Goal: Check status: Check status

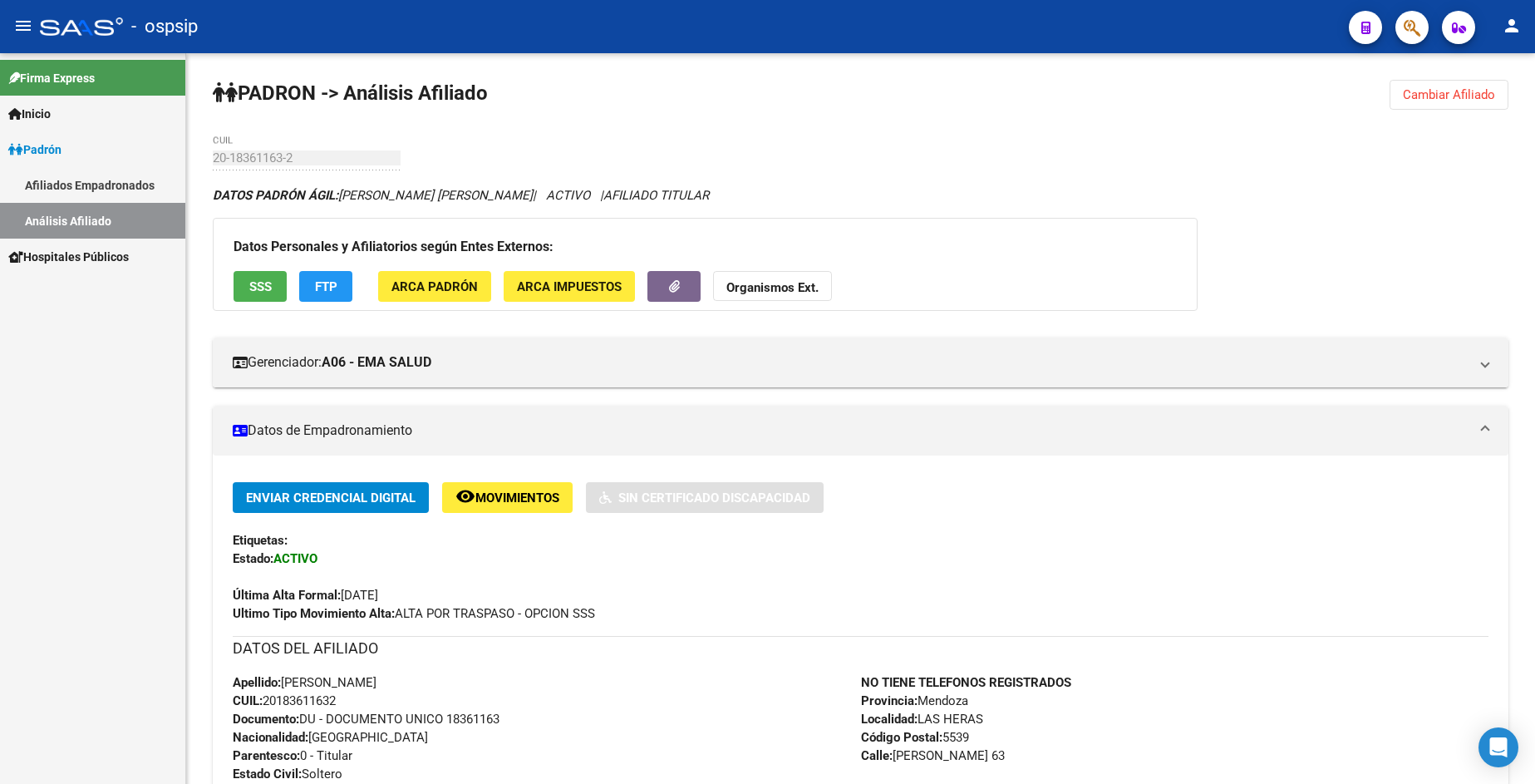
scroll to position [415, 0]
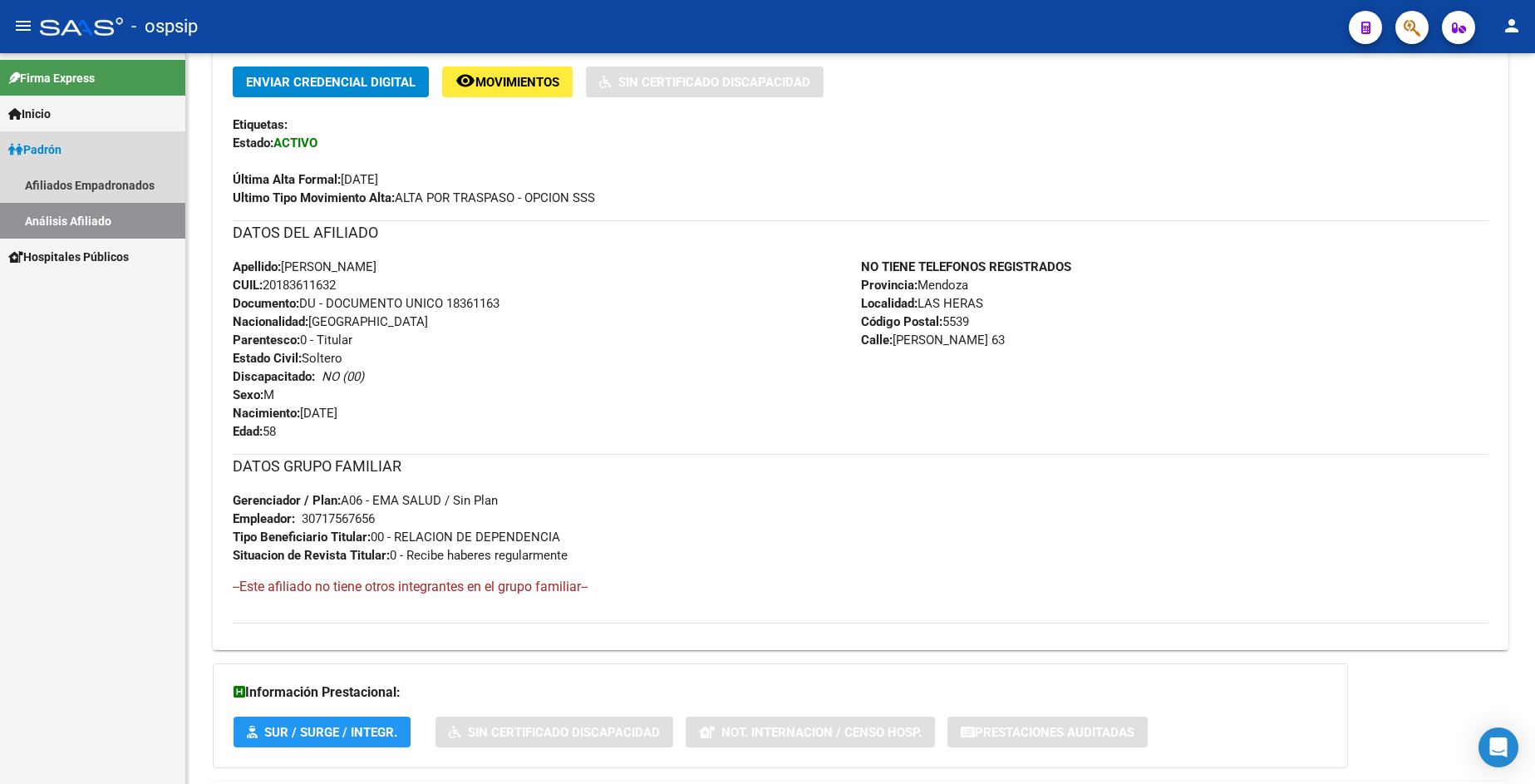
click at [62, 148] on span "Padrón" at bounding box center [35, 149] width 54 height 18
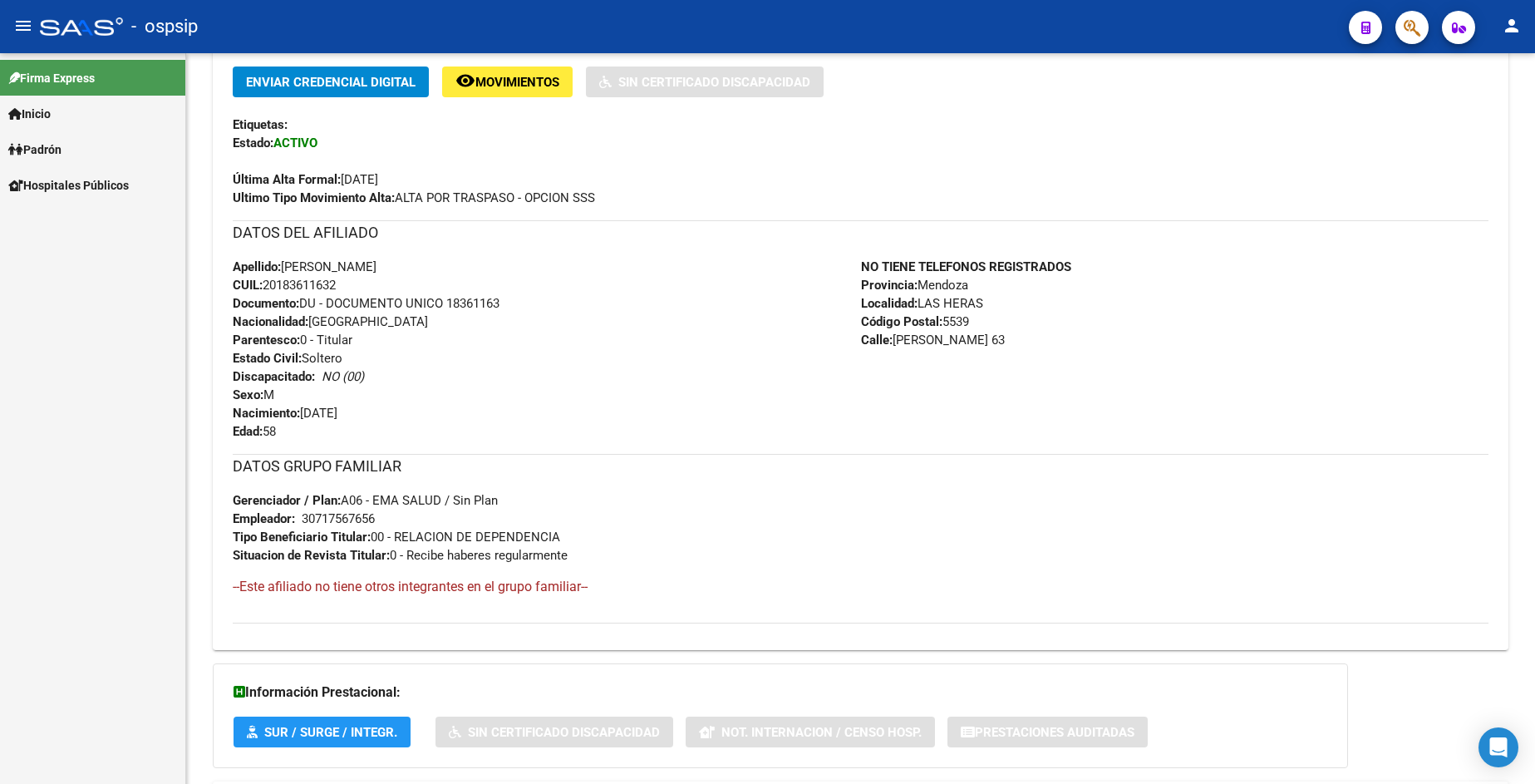
click at [62, 150] on span "Padrón" at bounding box center [35, 149] width 54 height 18
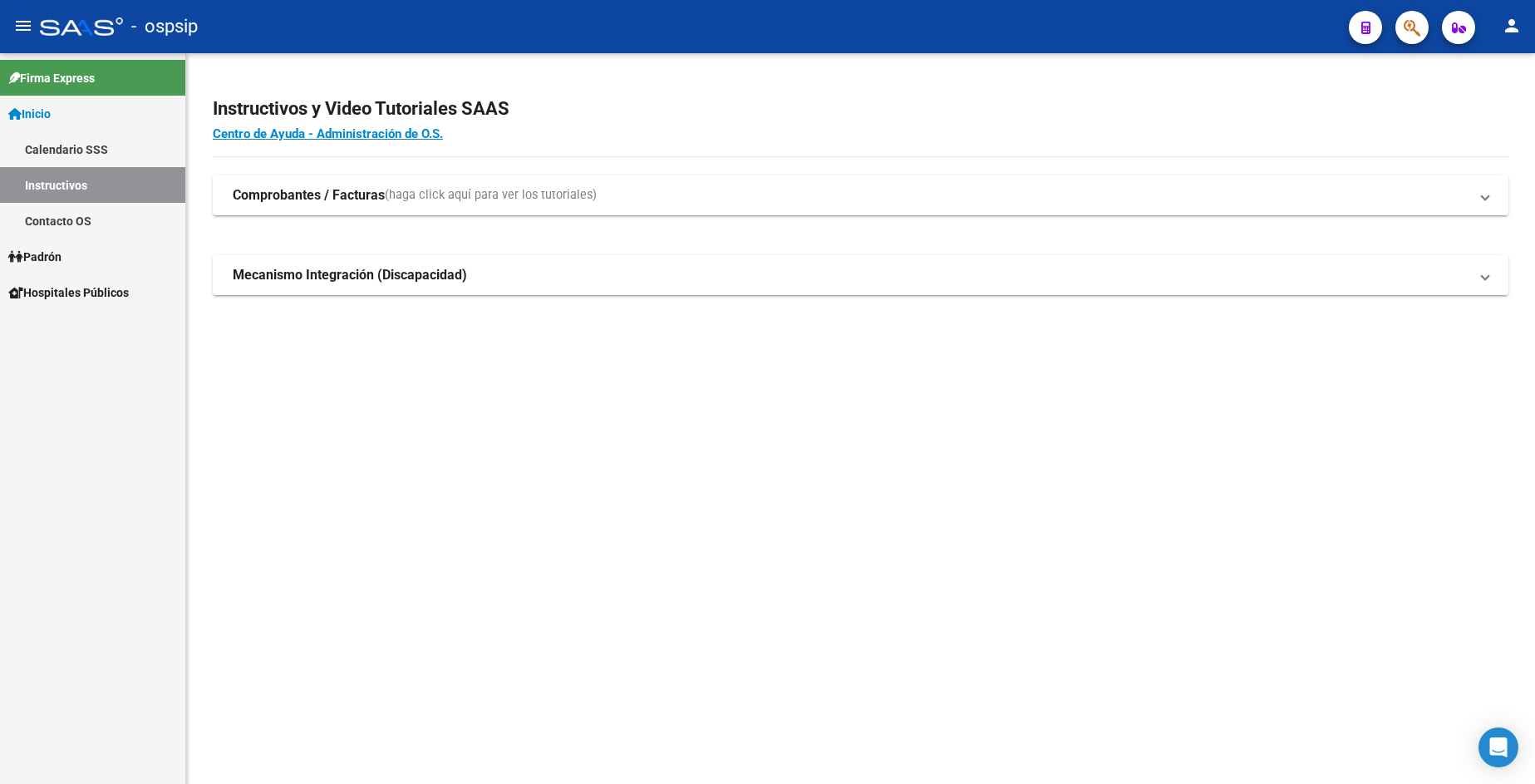
click at [62, 255] on span "Padrón" at bounding box center [35, 256] width 54 height 18
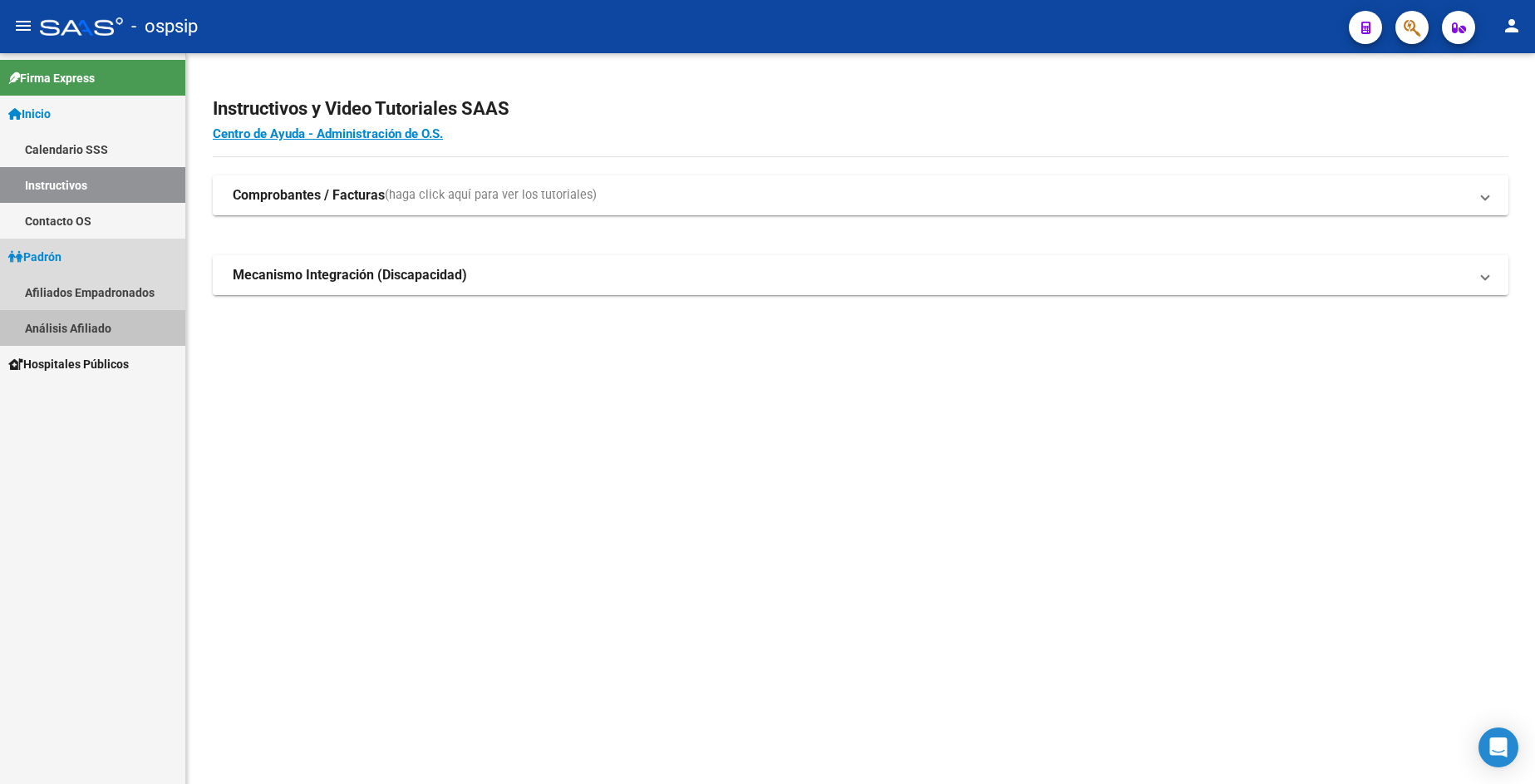
click at [98, 322] on link "Análisis Afiliado" at bounding box center [92, 327] width 185 height 36
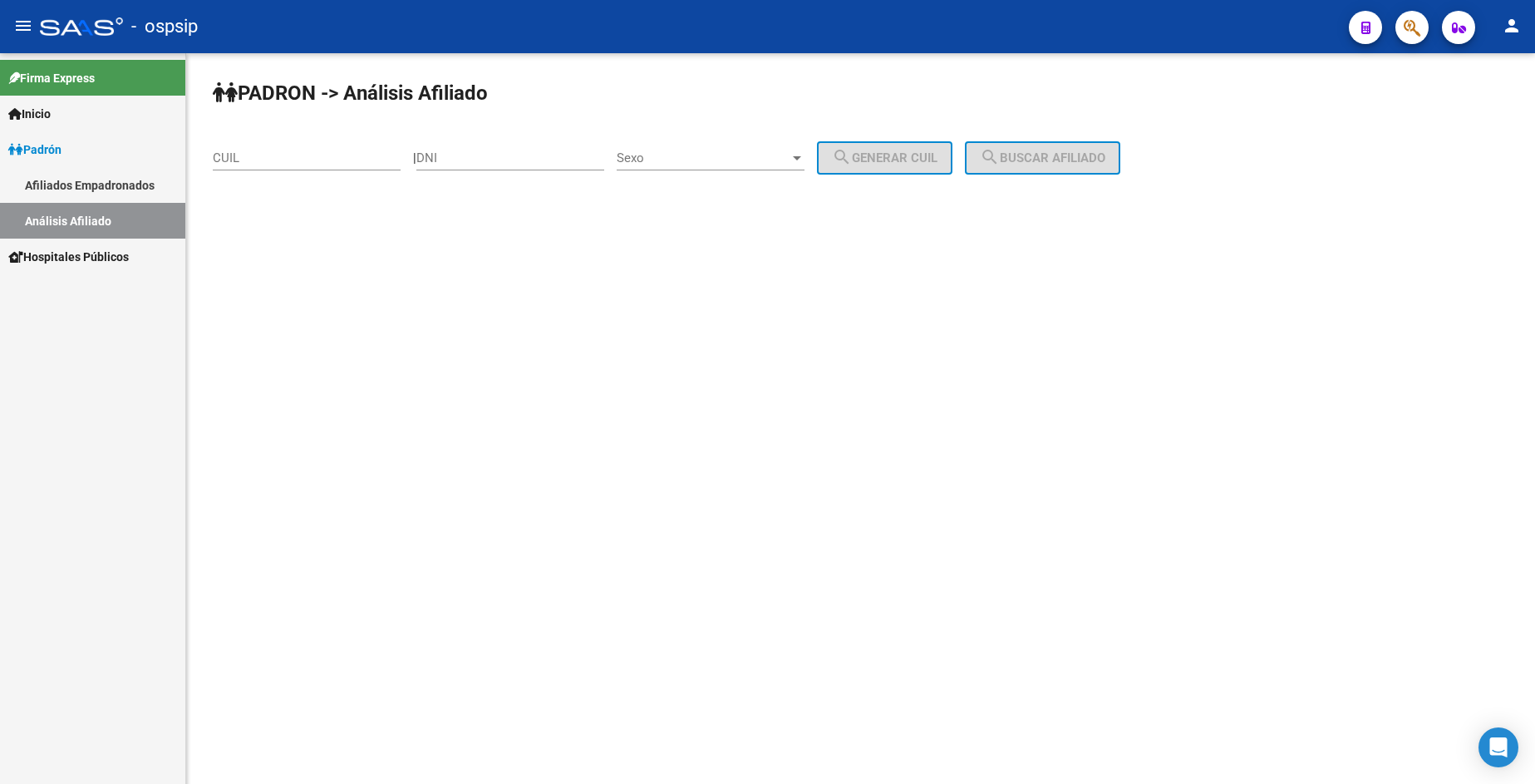
click at [538, 155] on input "DNI" at bounding box center [510, 158] width 188 height 15
type input "22589417"
click at [744, 161] on span "Sexo" at bounding box center [702, 158] width 173 height 15
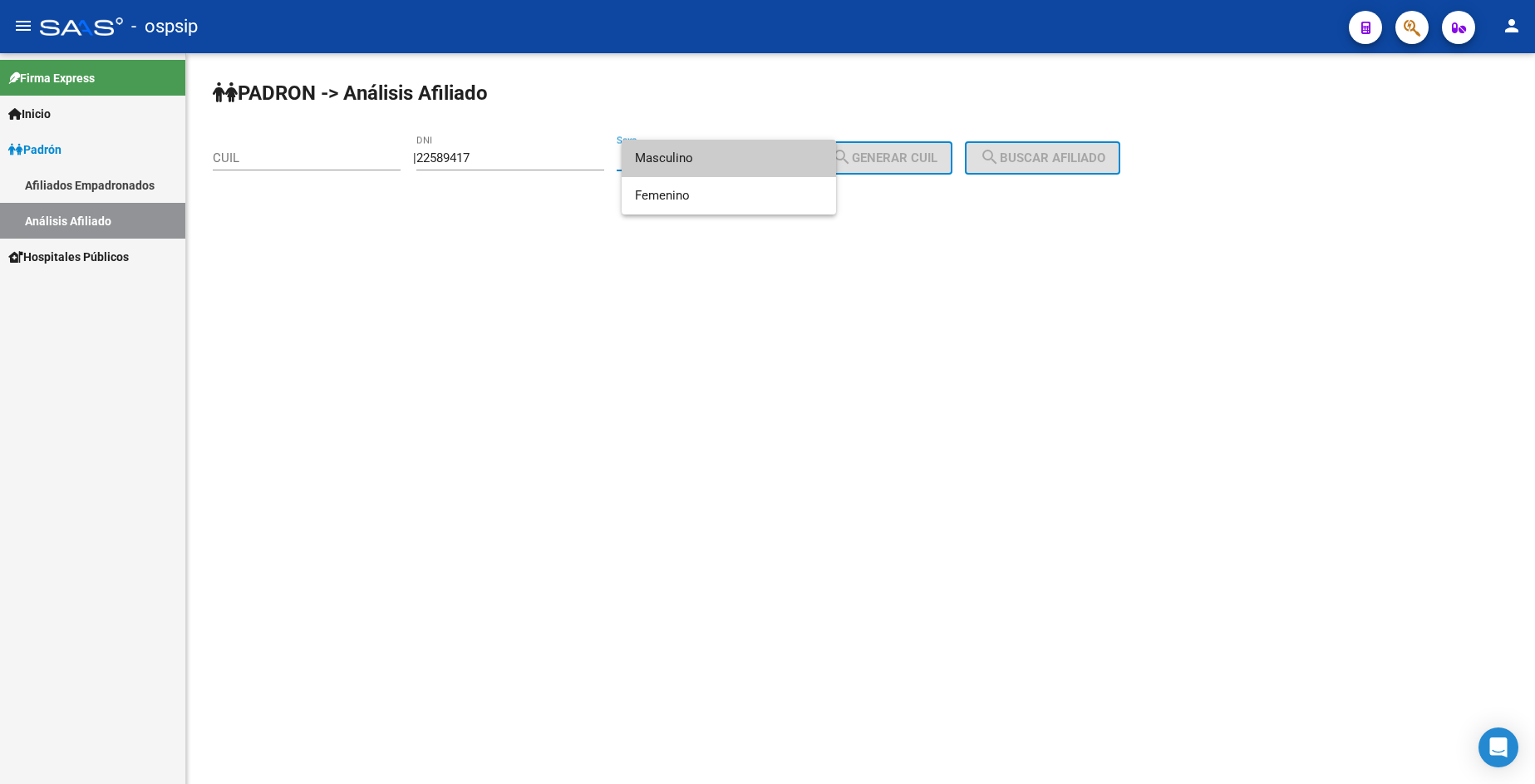
click at [744, 160] on span "Masculino" at bounding box center [729, 158] width 188 height 38
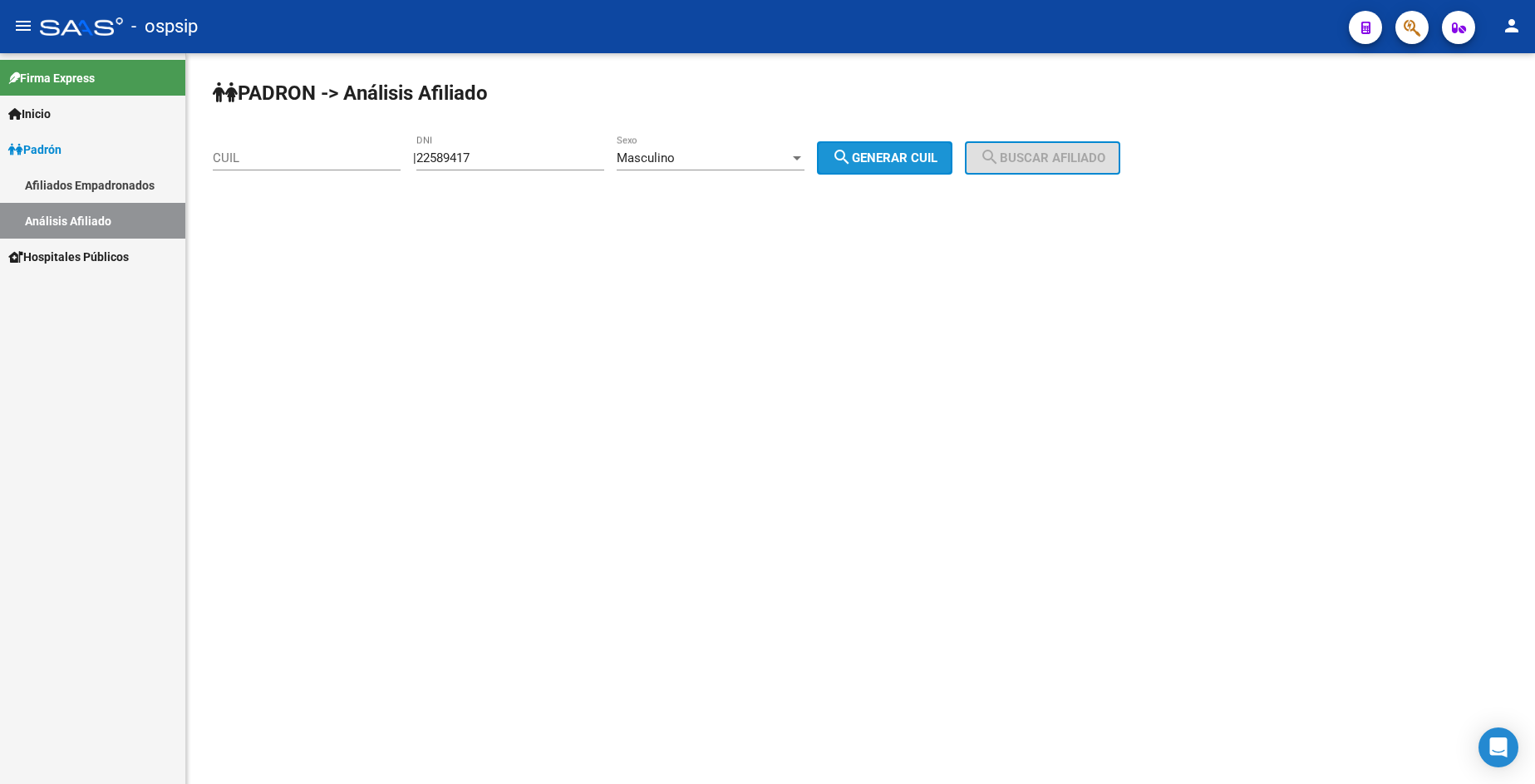
click at [911, 149] on button "search Generar CUIL" at bounding box center [885, 158] width 136 height 33
type input "20-22589417-6"
click at [1000, 155] on mat-icon "search" at bounding box center [990, 157] width 20 height 20
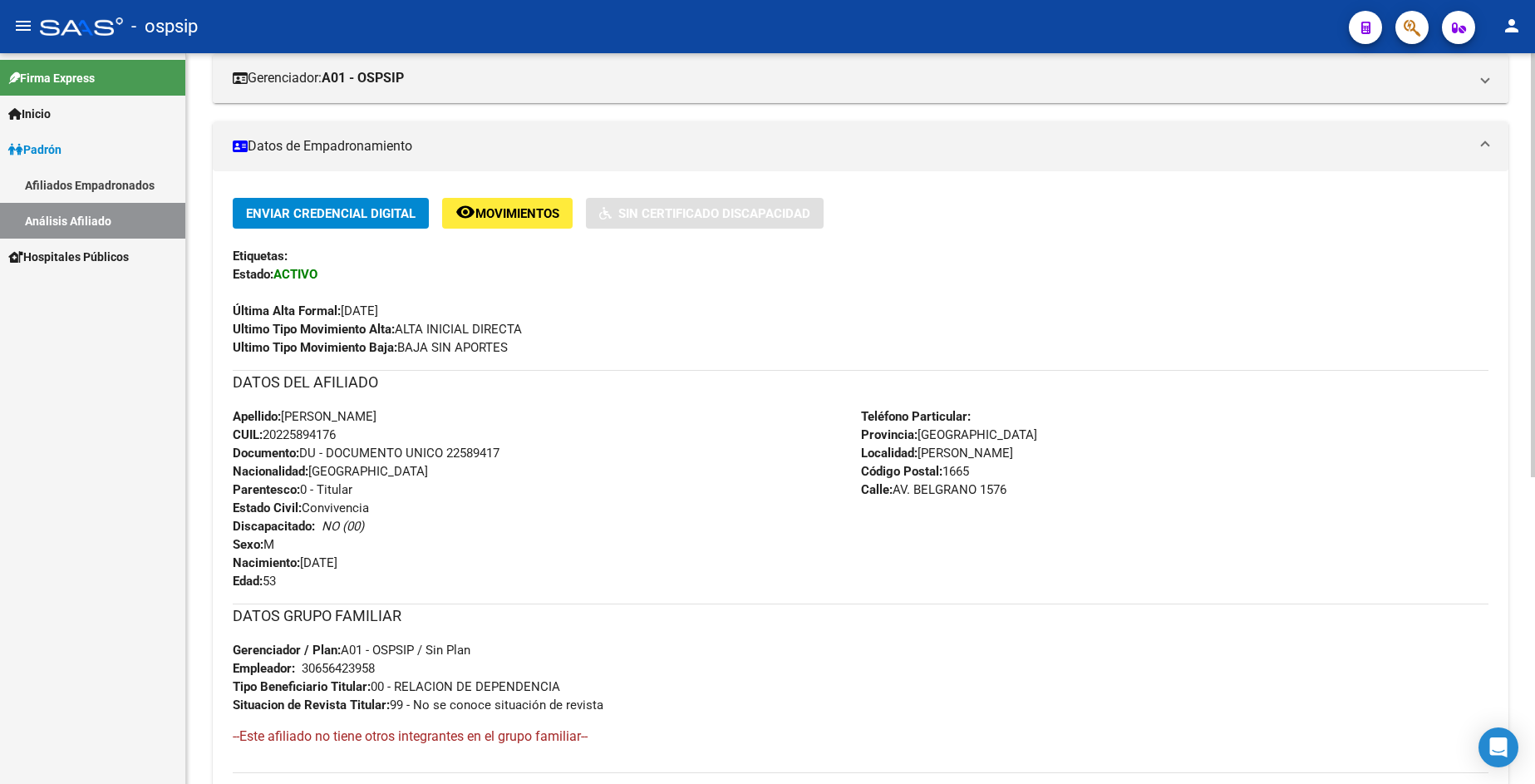
scroll to position [415, 0]
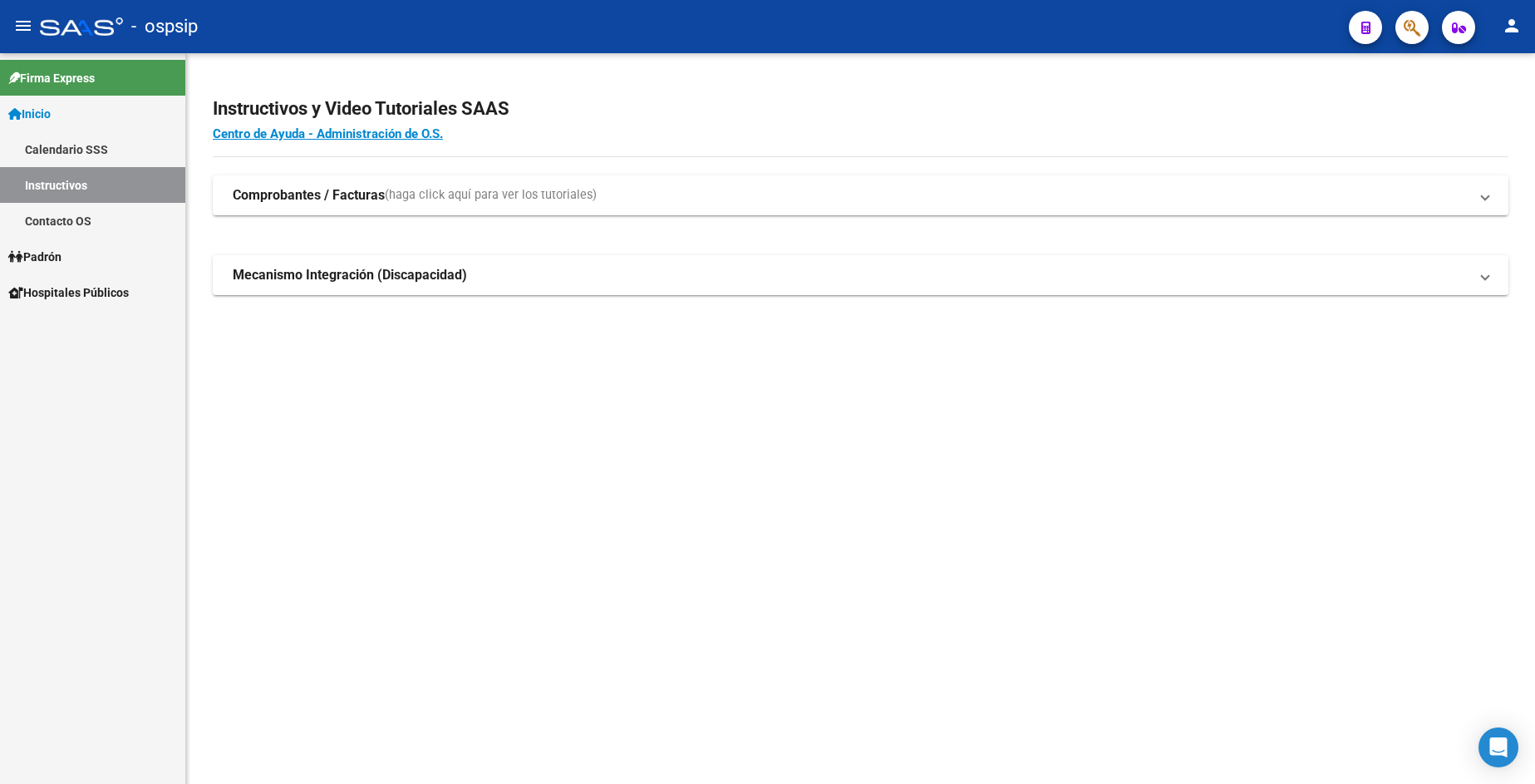
click at [62, 256] on span "Padrón" at bounding box center [35, 256] width 54 height 18
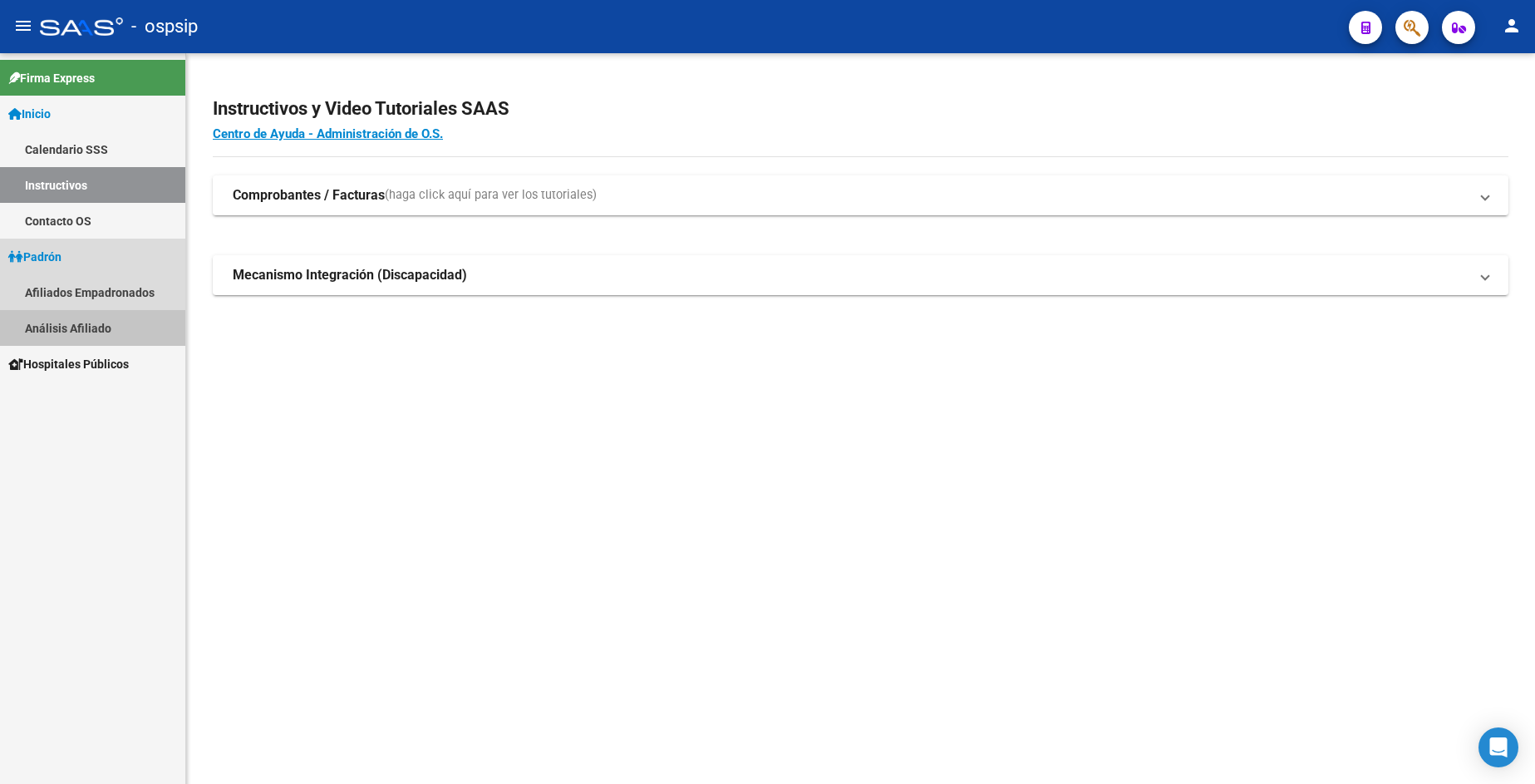
click at [68, 321] on link "Análisis Afiliado" at bounding box center [92, 327] width 185 height 36
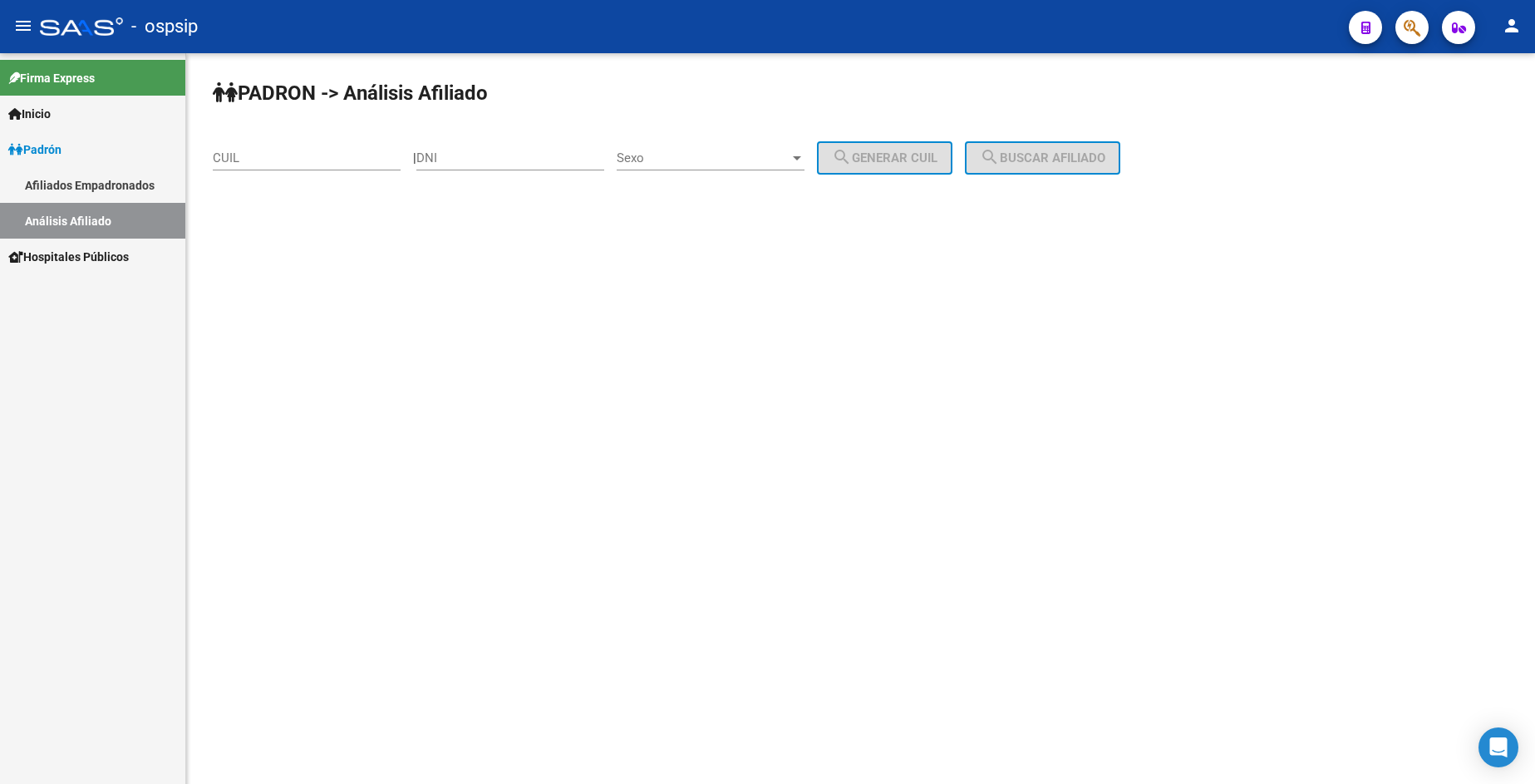
drag, startPoint x: 520, startPoint y: 152, endPoint x: 534, endPoint y: 144, distance: 16.1
click at [521, 150] on input "DNI" at bounding box center [510, 158] width 188 height 15
type input "45736213"
click at [691, 160] on span "Sexo" at bounding box center [702, 158] width 173 height 15
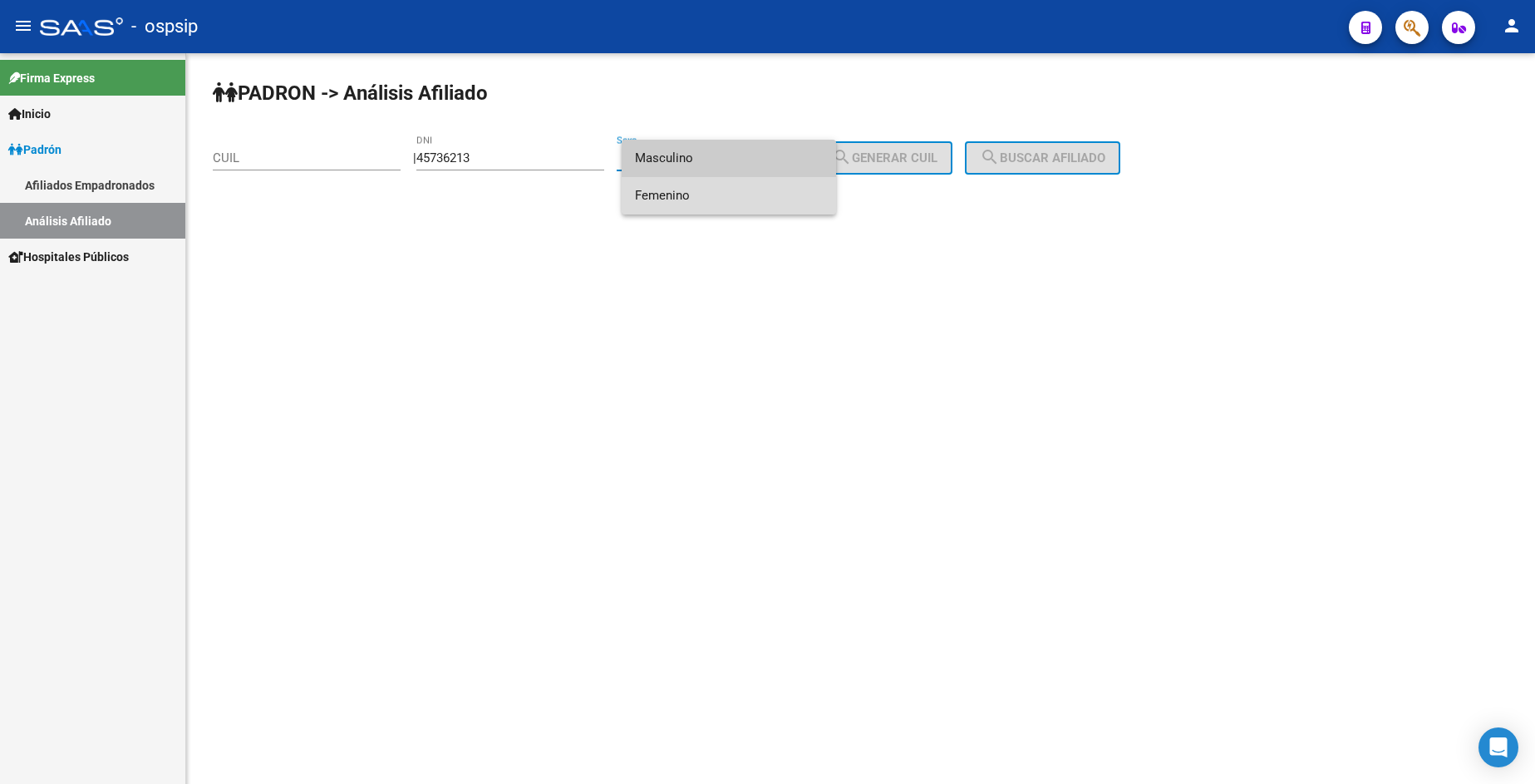
click at [743, 195] on span "Femenino" at bounding box center [729, 196] width 188 height 38
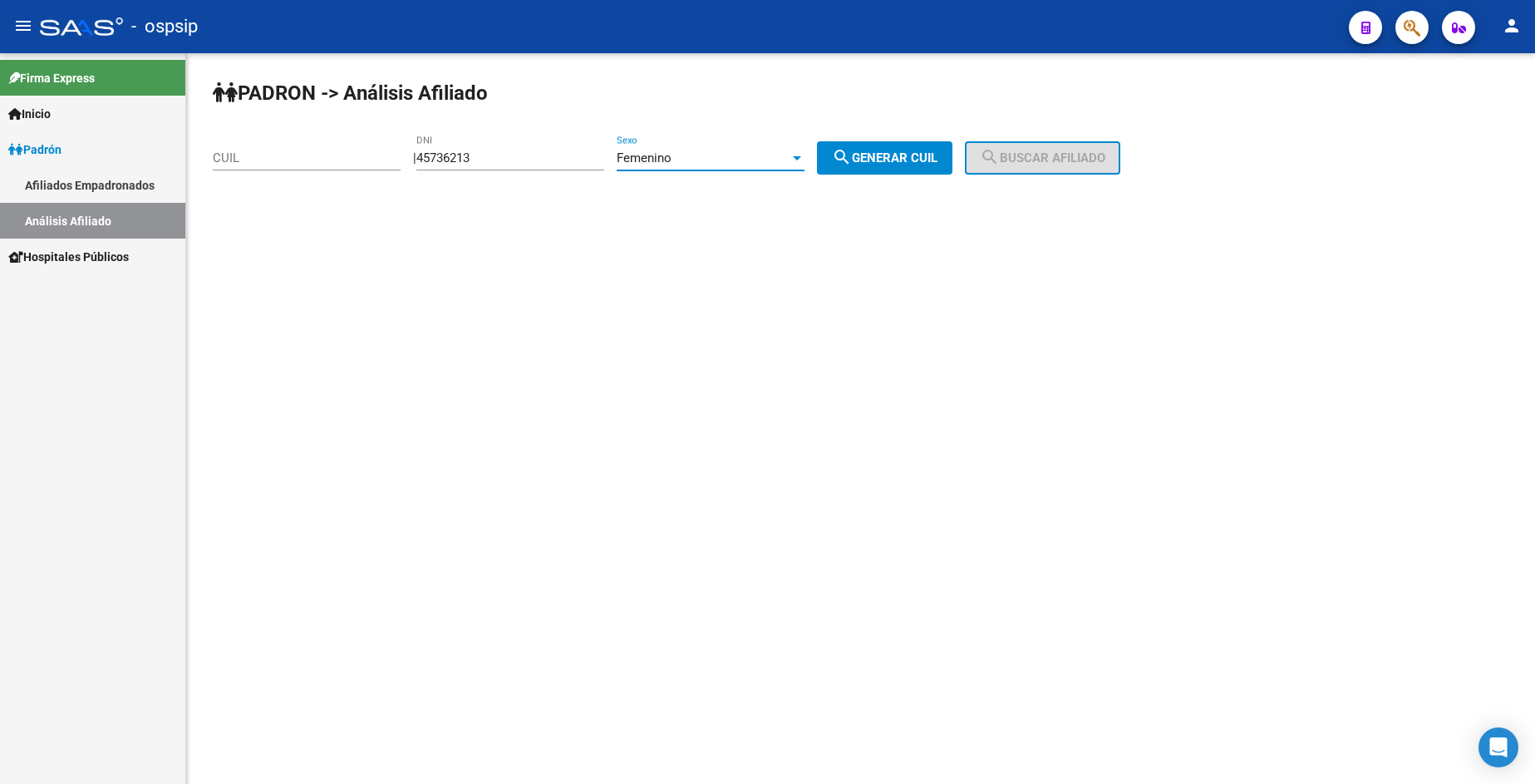
click at [851, 164] on mat-icon "search" at bounding box center [842, 157] width 20 height 20
type input "27-45736213-2"
click at [1051, 152] on span "search Buscar afiliado" at bounding box center [1042, 158] width 125 height 15
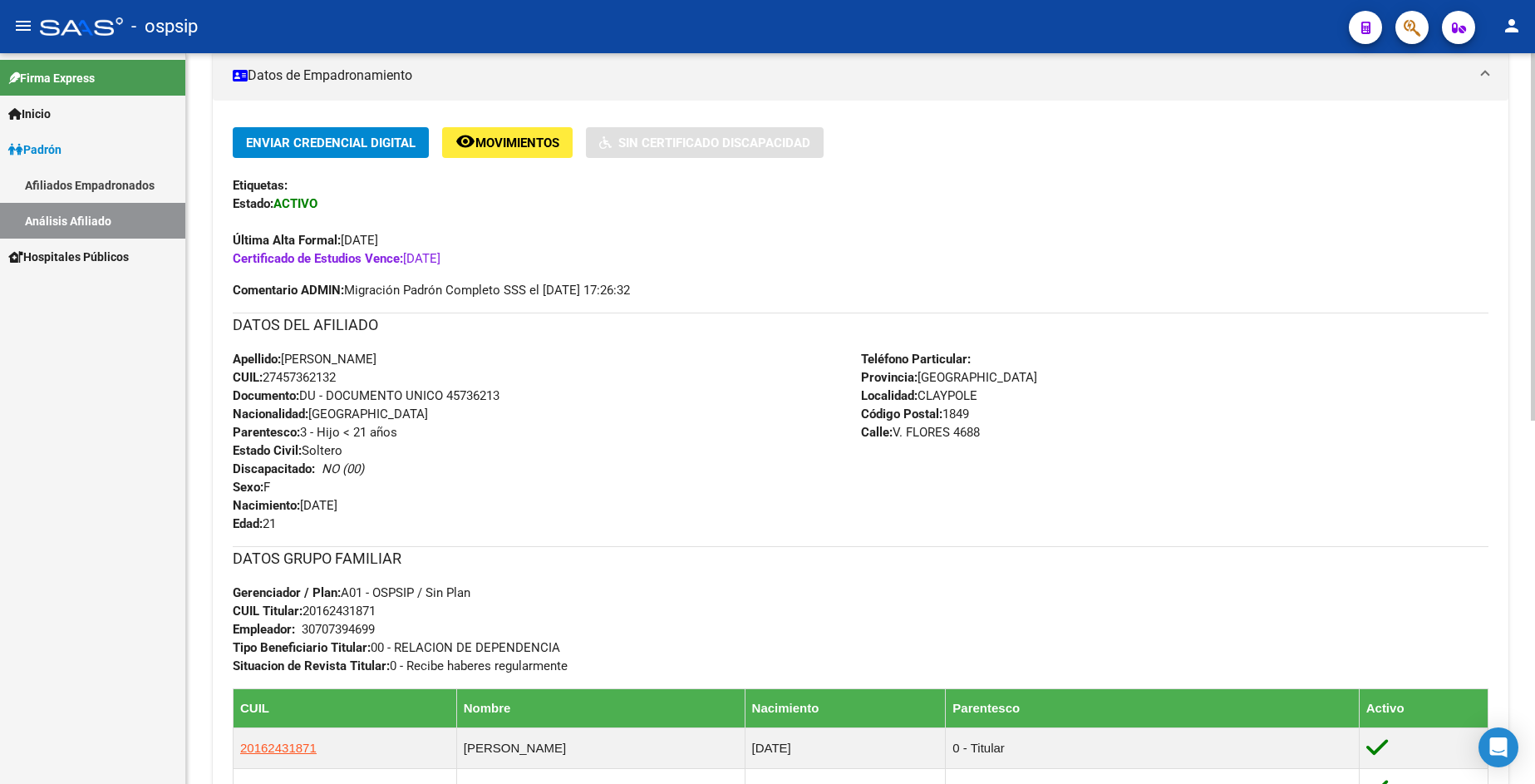
scroll to position [356, 0]
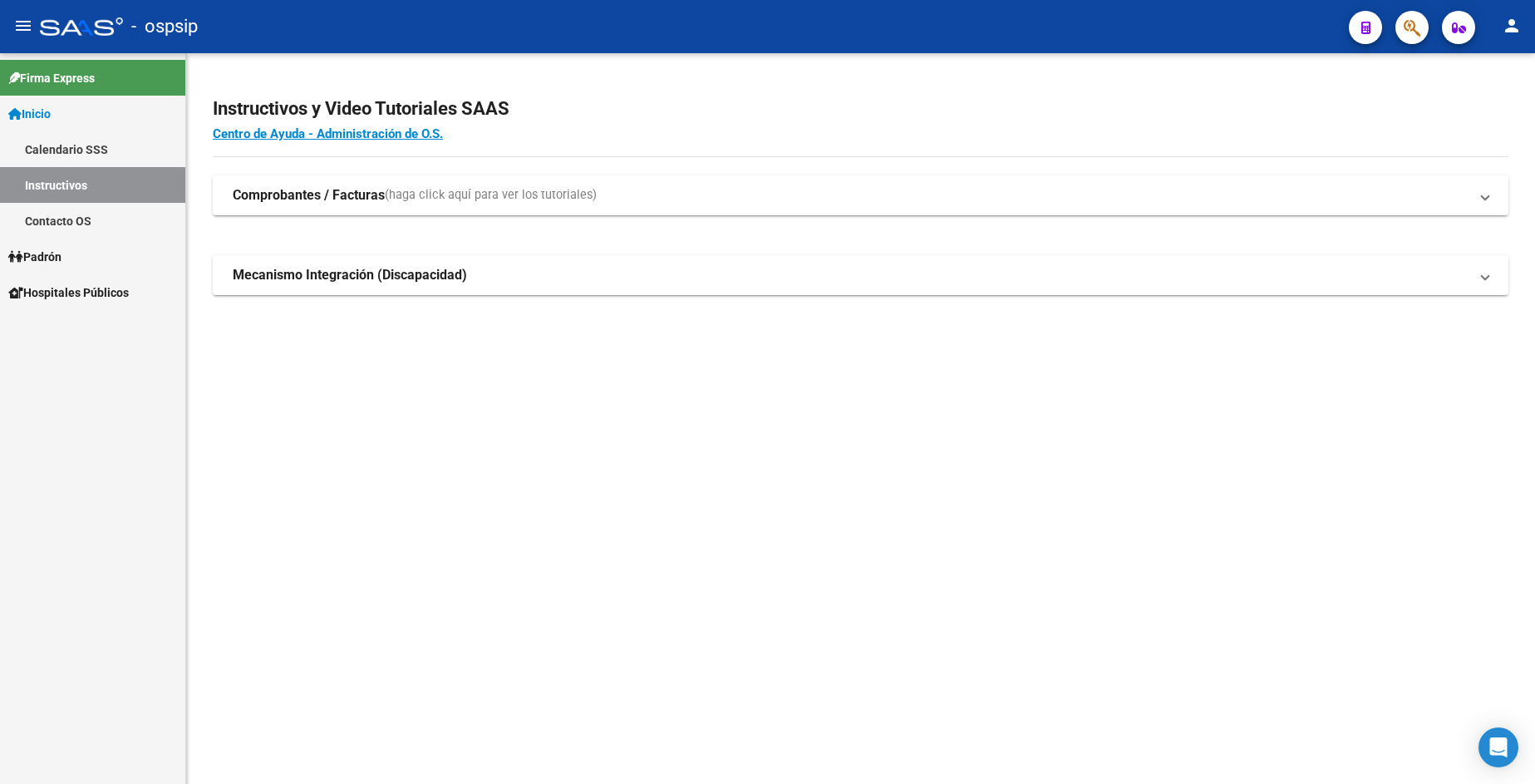
click at [71, 264] on link "Padrón" at bounding box center [92, 256] width 185 height 36
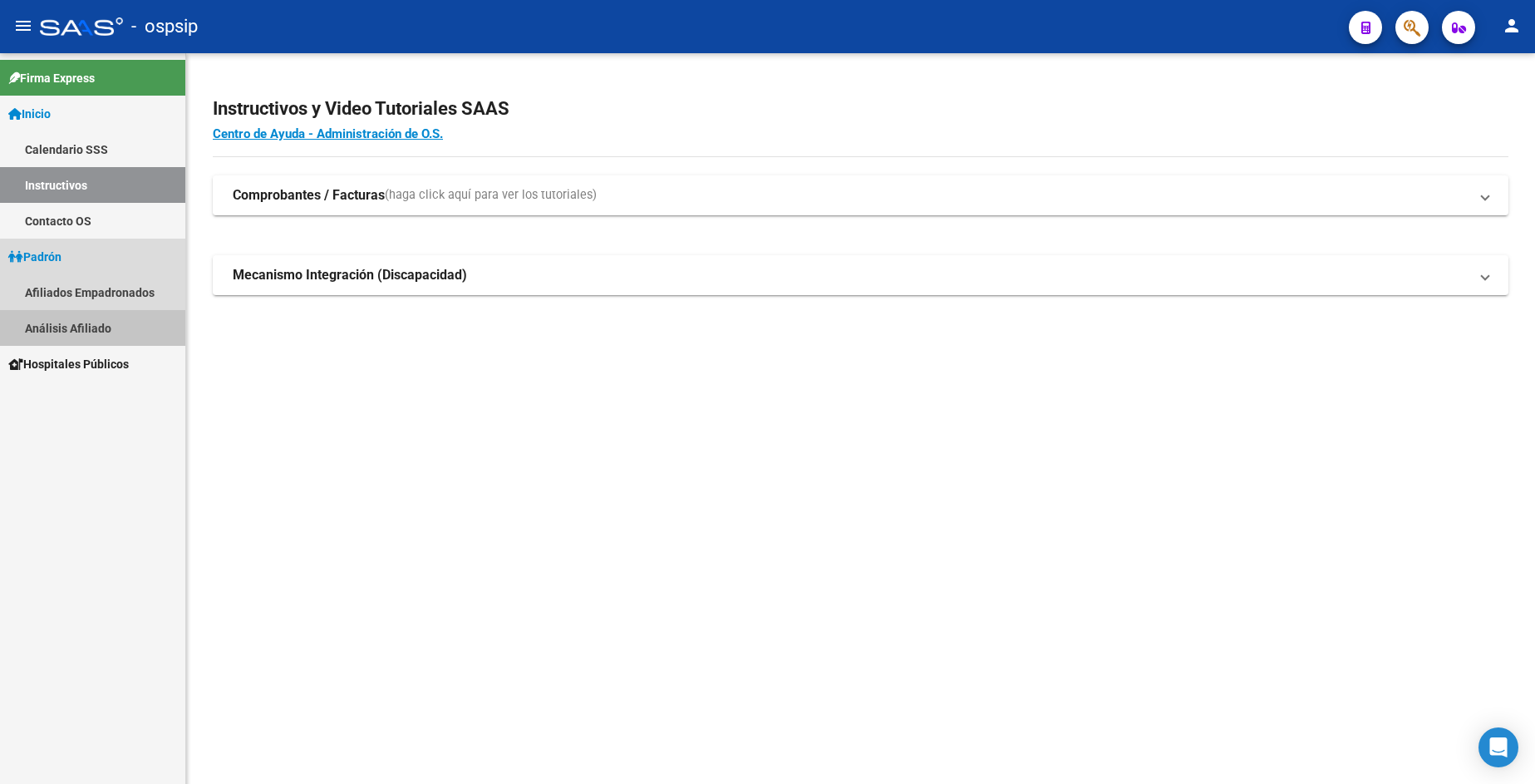
click at [103, 331] on link "Análisis Afiliado" at bounding box center [92, 327] width 185 height 36
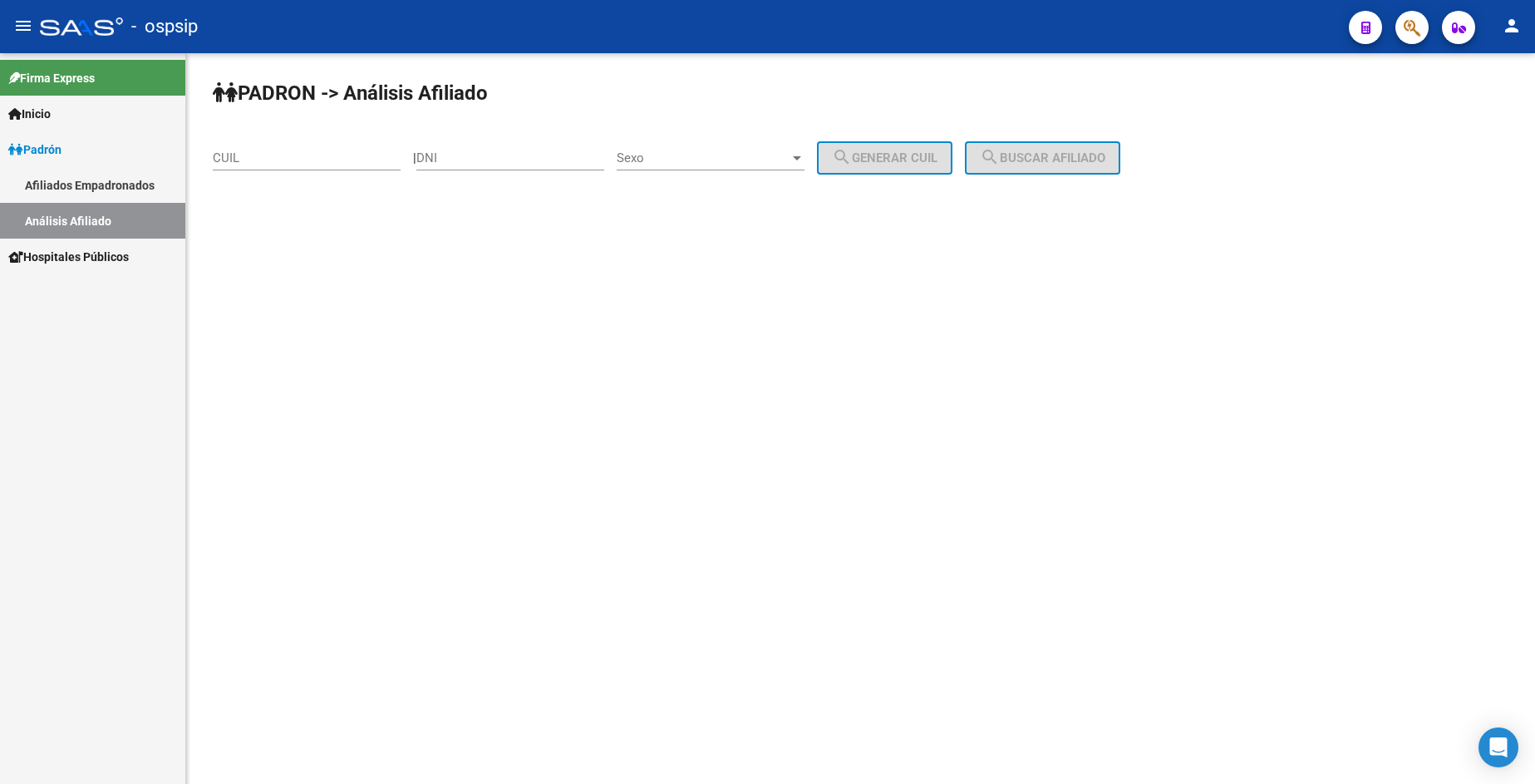
click at [487, 164] on input "DNI" at bounding box center [510, 158] width 188 height 15
type input "45736213"
click at [693, 160] on span "Sexo" at bounding box center [702, 158] width 173 height 15
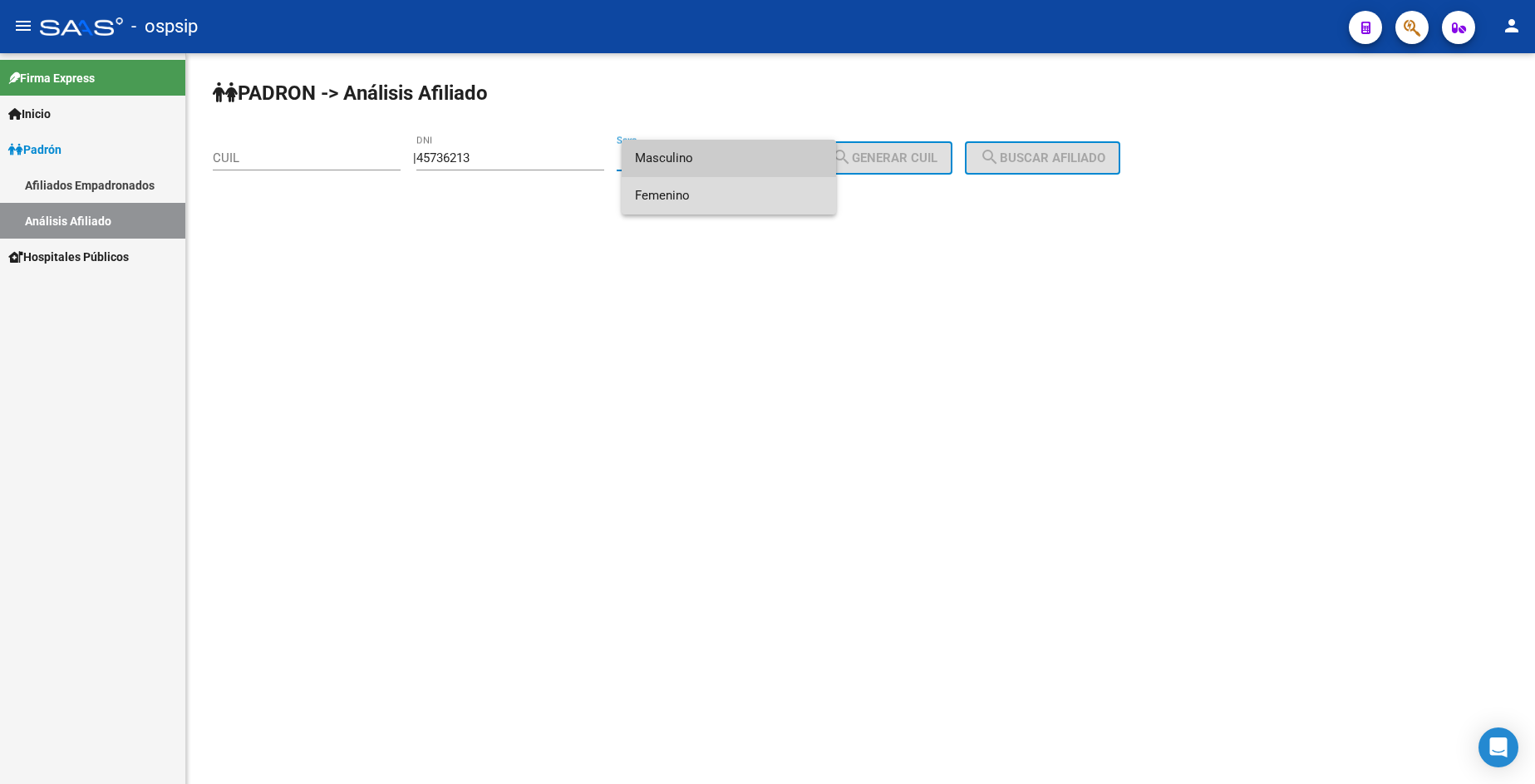
drag, startPoint x: 718, startPoint y: 197, endPoint x: 838, endPoint y: 155, distance: 127.1
click at [720, 197] on span "Femenino" at bounding box center [729, 196] width 188 height 38
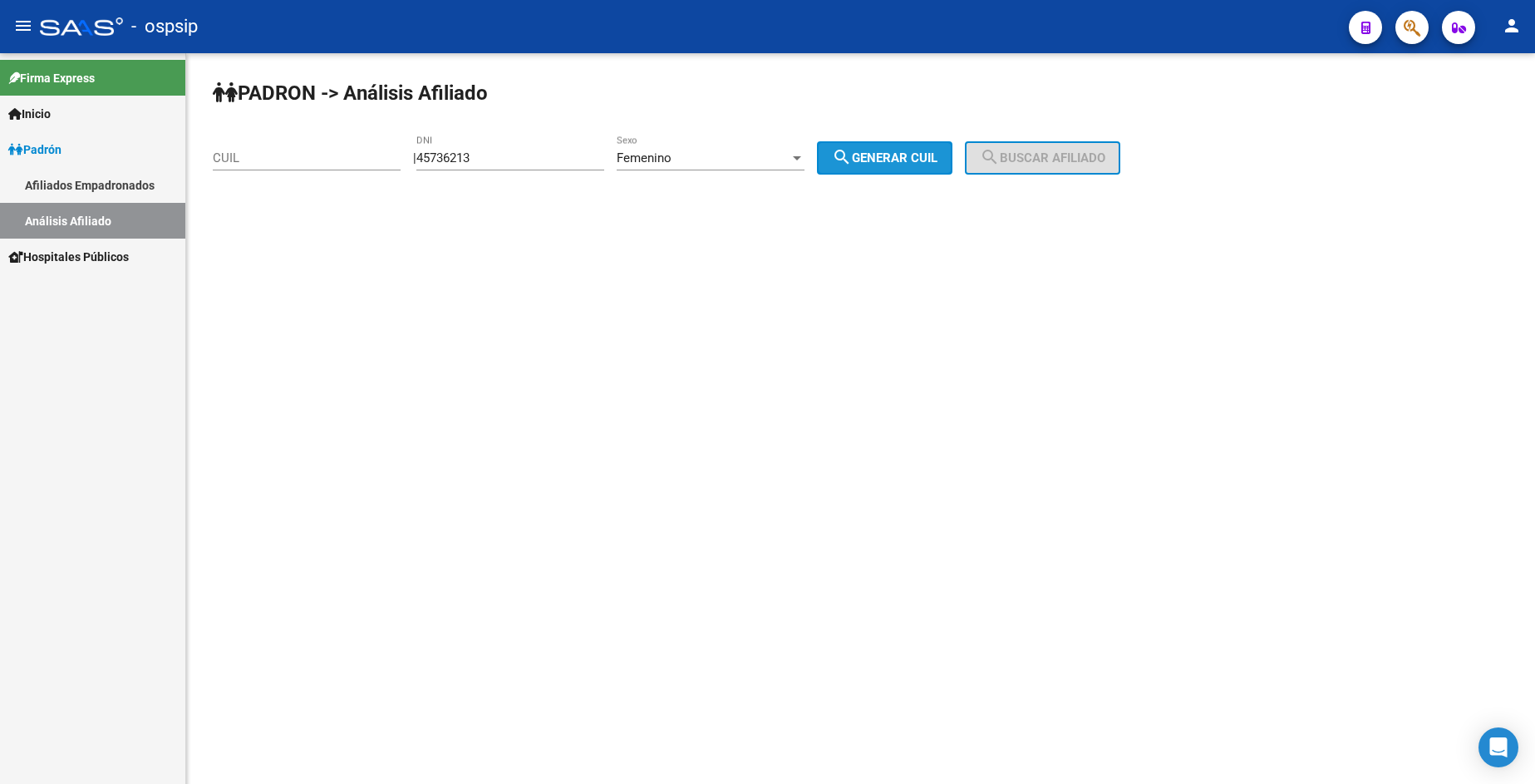
drag, startPoint x: 885, startPoint y: 147, endPoint x: 1007, endPoint y: 154, distance: 122.2
click at [885, 148] on button "search Generar CUIL" at bounding box center [885, 158] width 136 height 33
type input "27-45736213-2"
click at [1034, 152] on button "search Buscar afiliado" at bounding box center [1042, 158] width 155 height 33
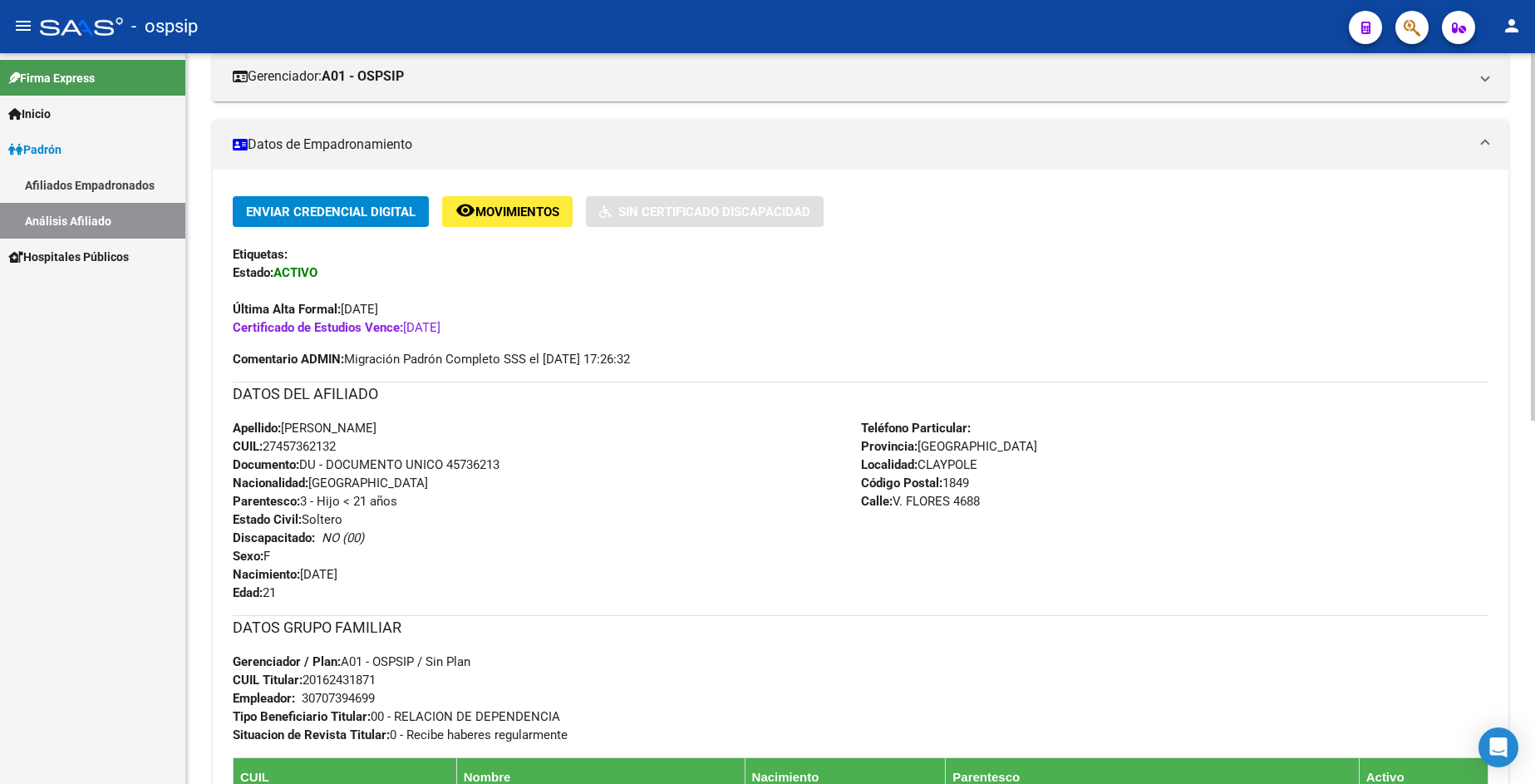
scroll to position [249, 0]
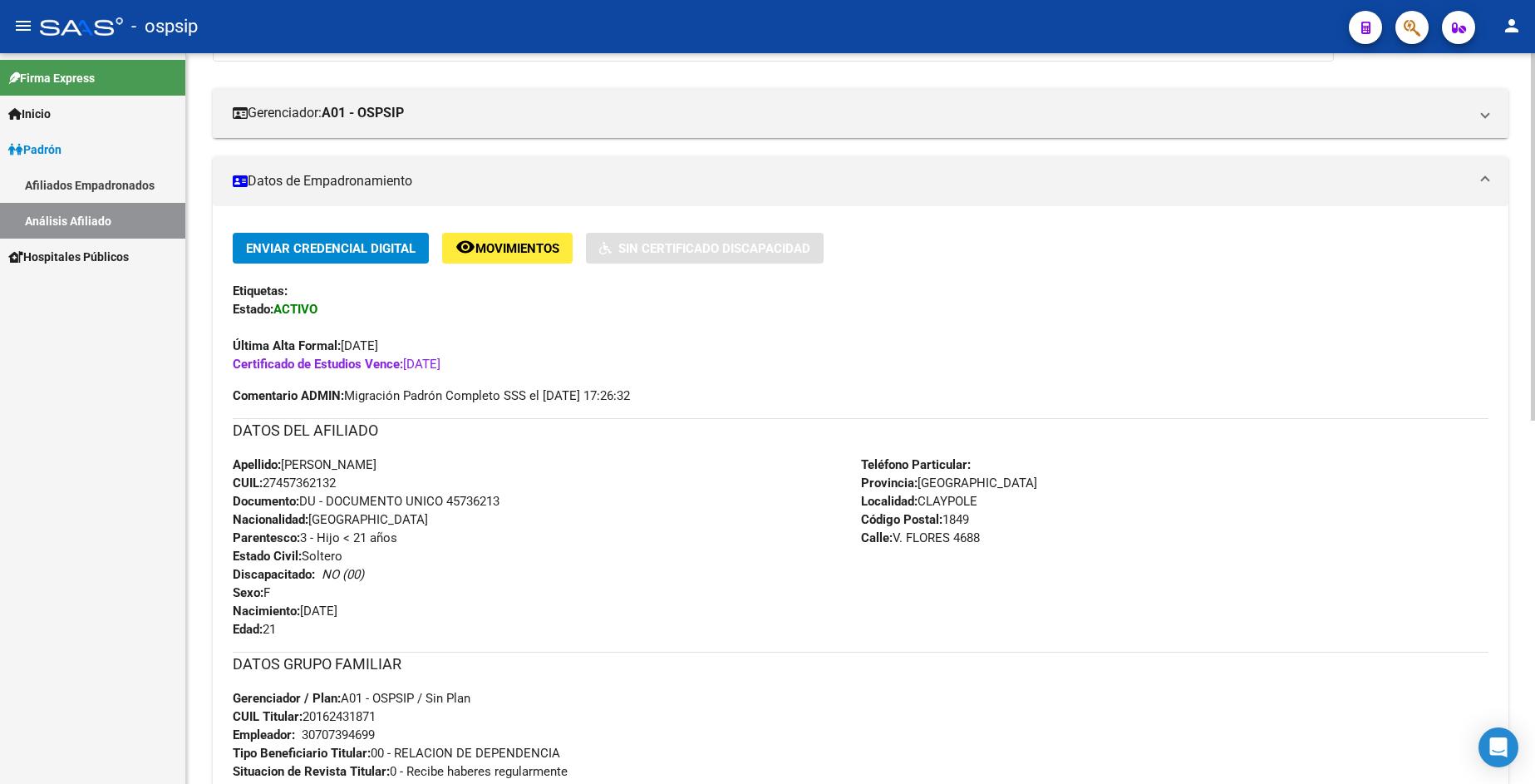
click at [532, 509] on div "Apellido: [PERSON_NAME]: 27457362132 Documento: DU - DOCUMENTO UNICO 45736213 N…" at bounding box center [546, 547] width 628 height 183
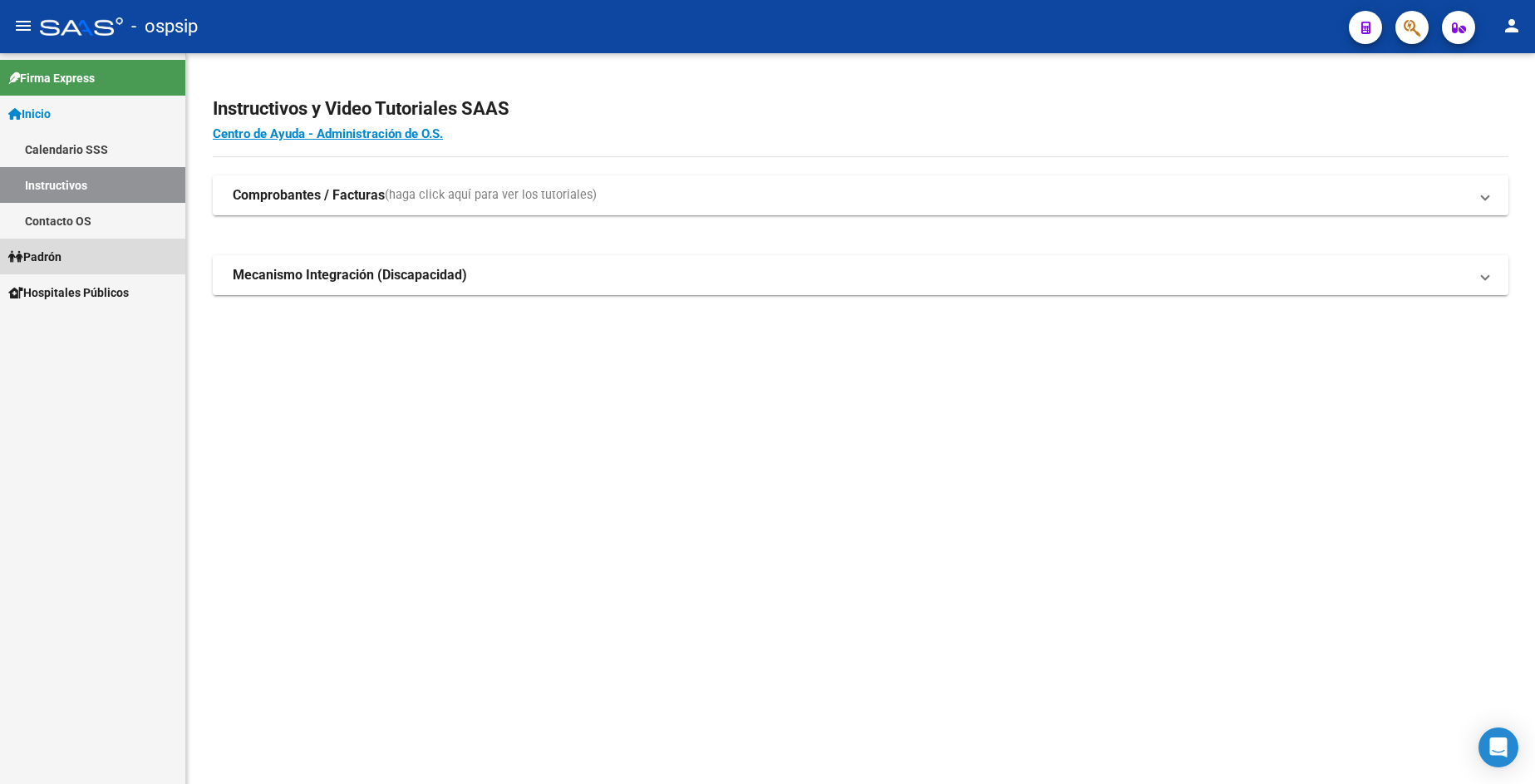
click at [58, 257] on span "Padrón" at bounding box center [35, 256] width 54 height 18
click at [85, 329] on link "Análisis Afiliado" at bounding box center [92, 327] width 185 height 36
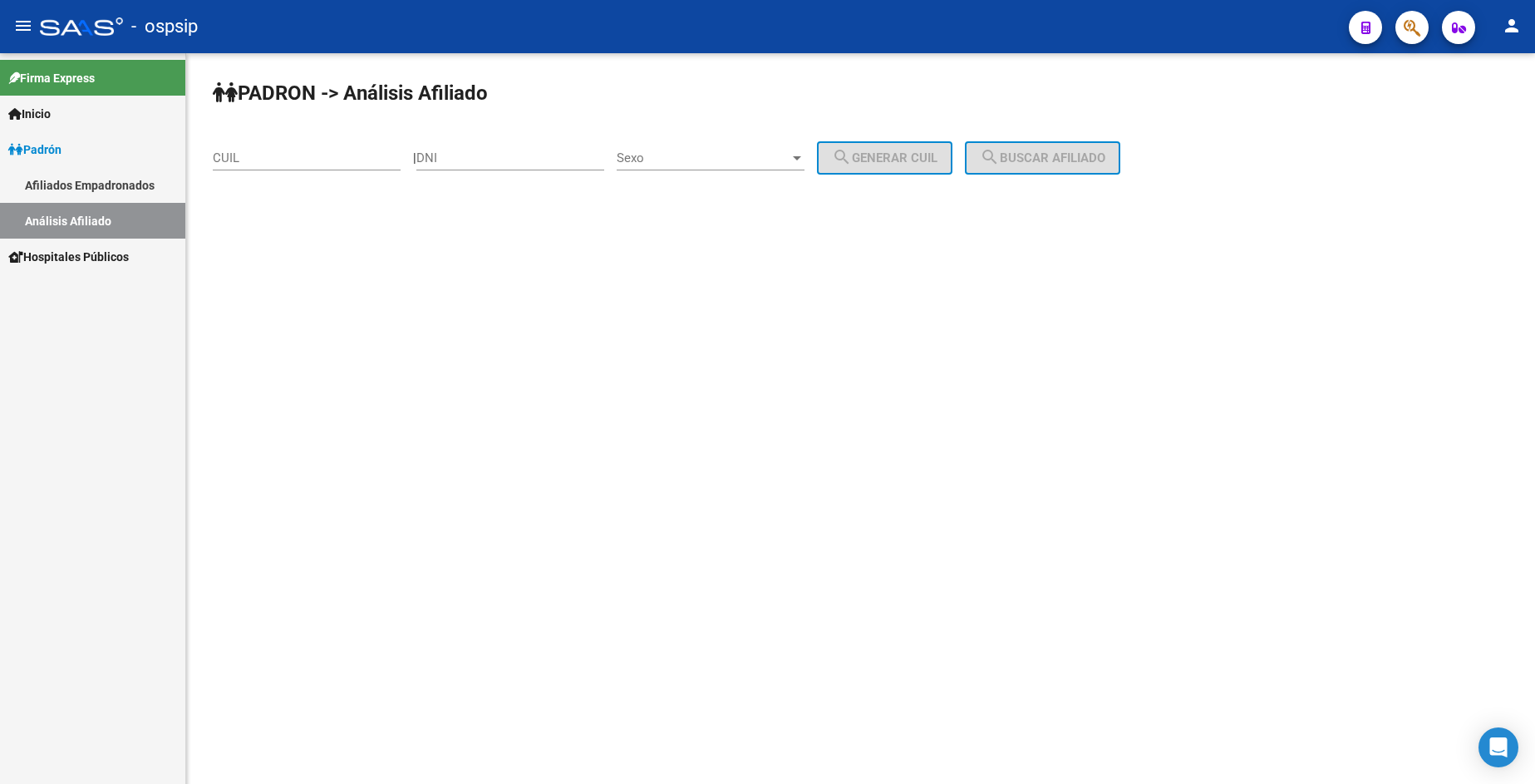
drag, startPoint x: 488, startPoint y: 163, endPoint x: 493, endPoint y: 124, distance: 39.3
click at [491, 161] on input "DNI" at bounding box center [510, 158] width 188 height 15
type input "20847122"
click at [729, 138] on div "Sexo Sexo" at bounding box center [710, 152] width 188 height 36
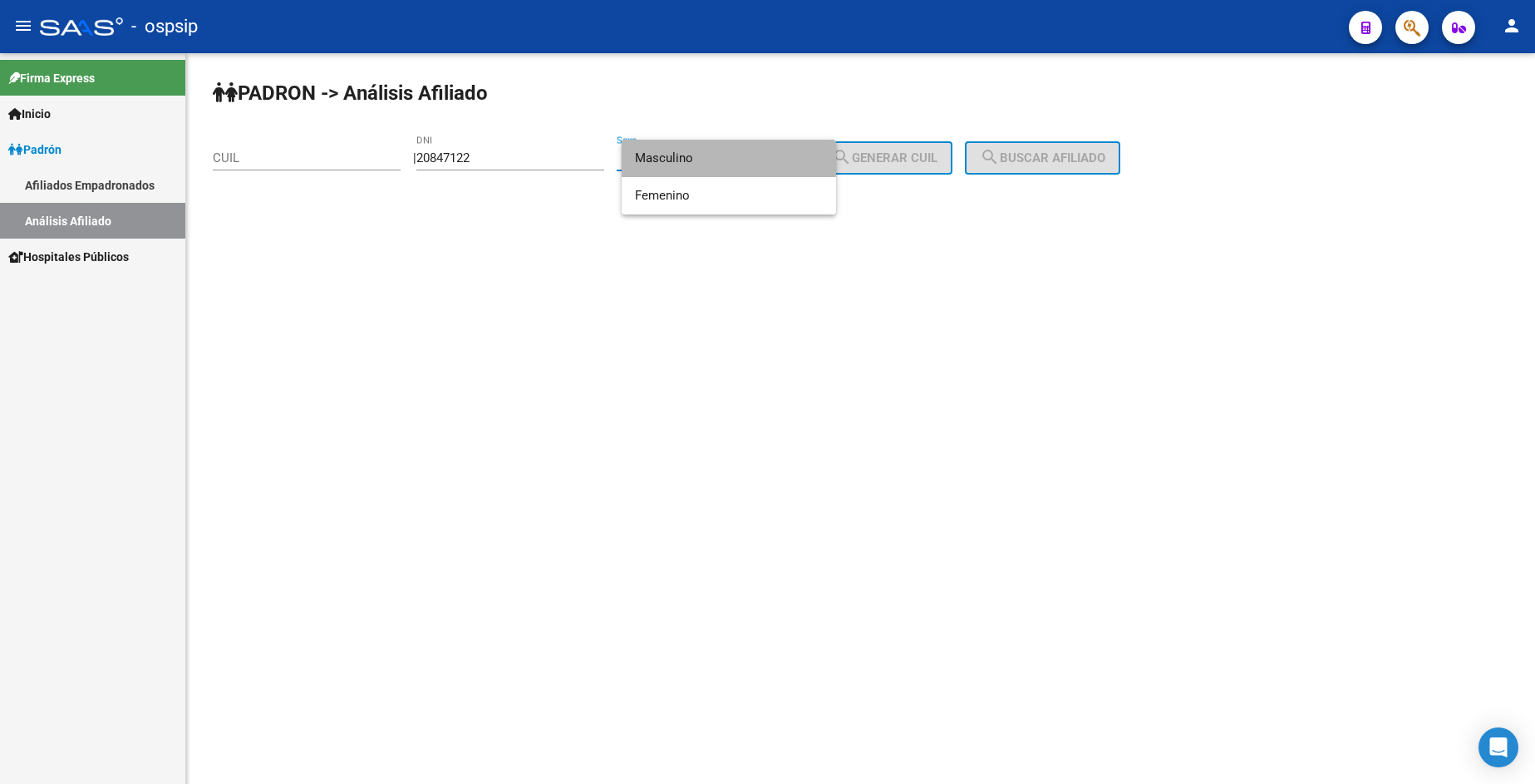
click at [721, 172] on span "Masculino" at bounding box center [729, 158] width 188 height 38
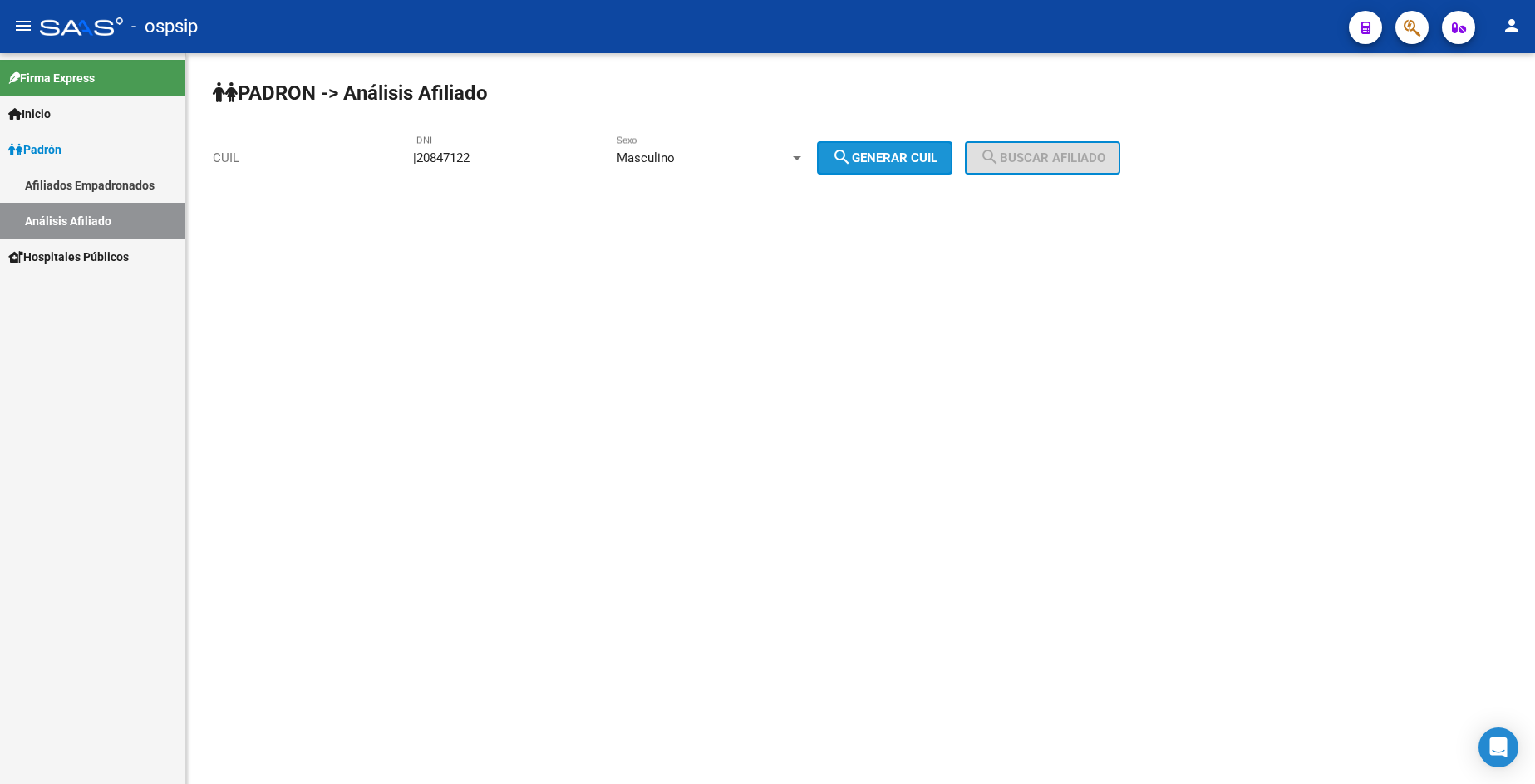
drag, startPoint x: 888, startPoint y: 156, endPoint x: 1007, endPoint y: 156, distance: 119.0
click at [889, 156] on span "search Generar CUIL" at bounding box center [885, 158] width 105 height 15
type input "20-20847122-9"
click at [1032, 155] on span "search Buscar afiliado" at bounding box center [1042, 158] width 125 height 15
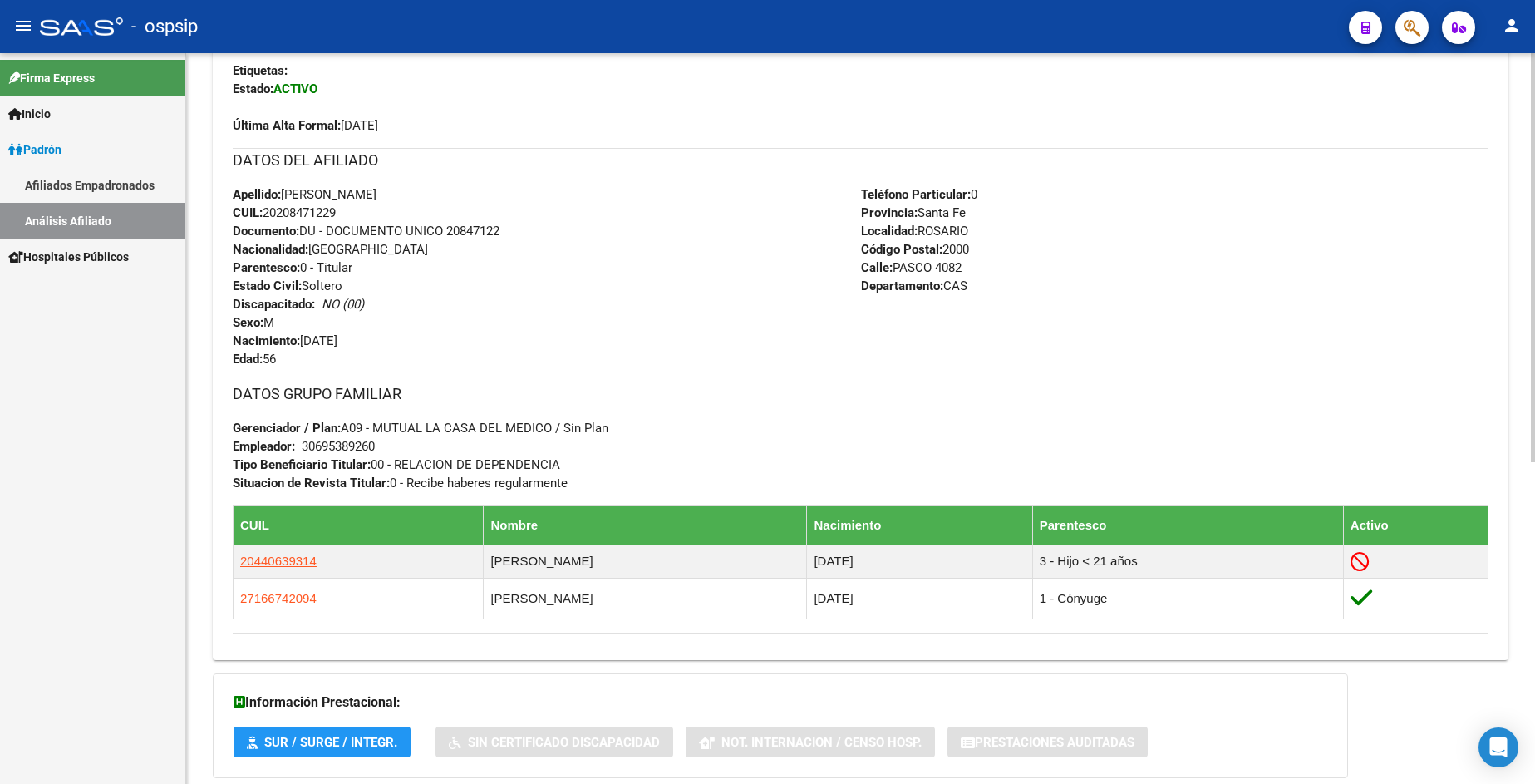
scroll to position [499, 0]
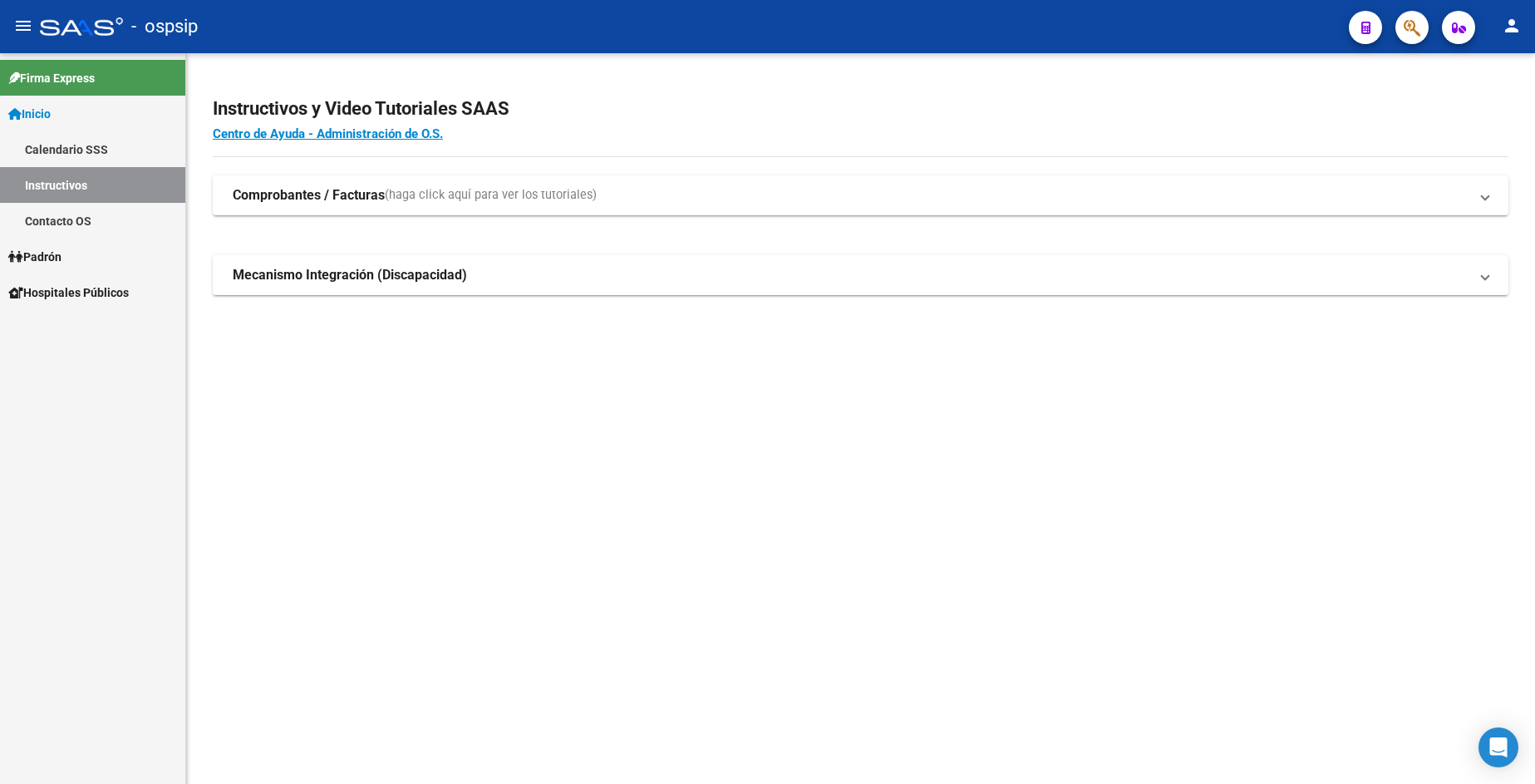
click at [51, 259] on span "Padrón" at bounding box center [35, 256] width 54 height 18
click at [50, 258] on span "Padrón" at bounding box center [35, 256] width 54 height 18
click at [96, 329] on link "Análisis Afiliado" at bounding box center [92, 327] width 185 height 36
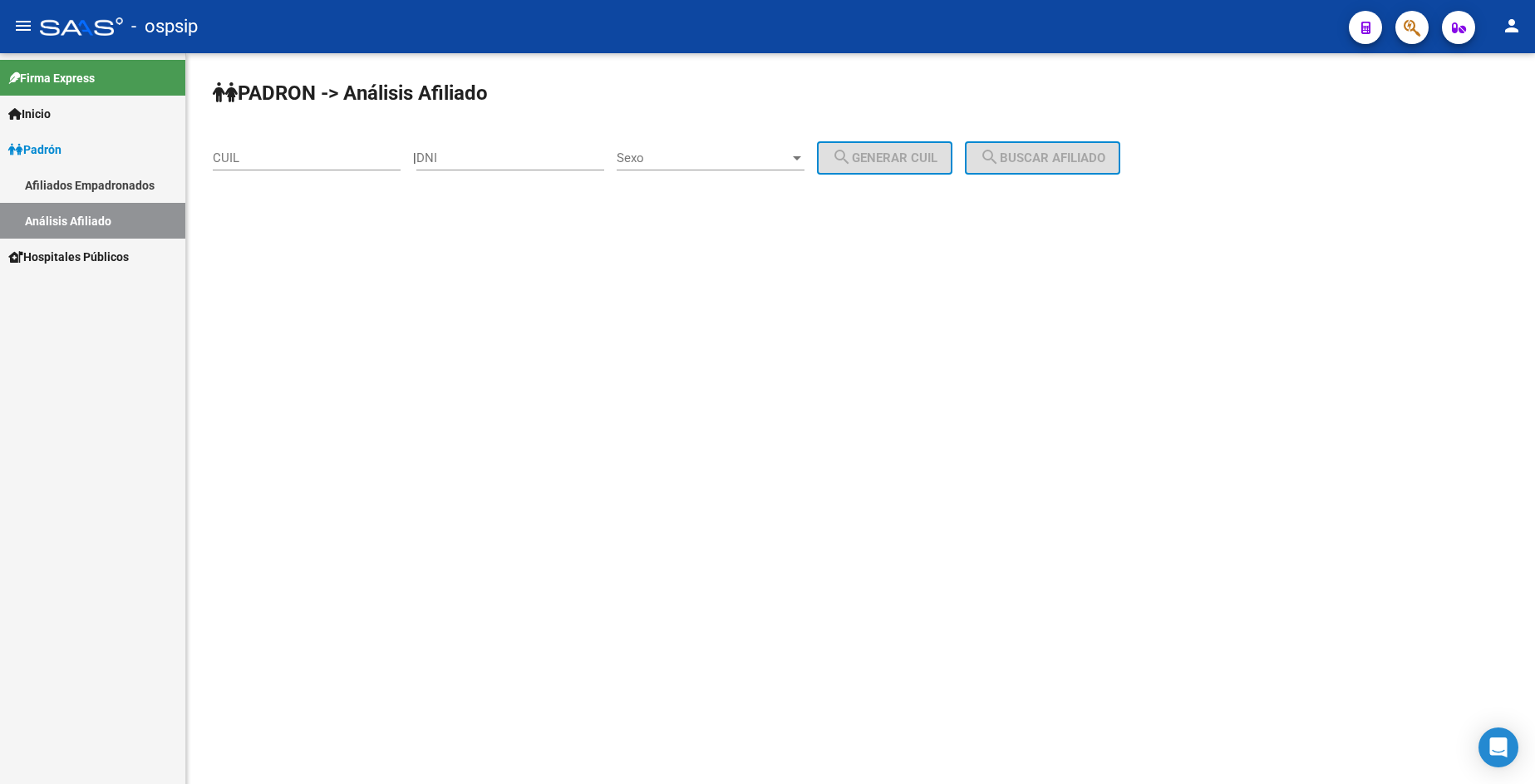
click at [551, 156] on input "DNI" at bounding box center [510, 158] width 188 height 15
type input "22387239"
click at [736, 158] on span "Sexo" at bounding box center [702, 158] width 173 height 15
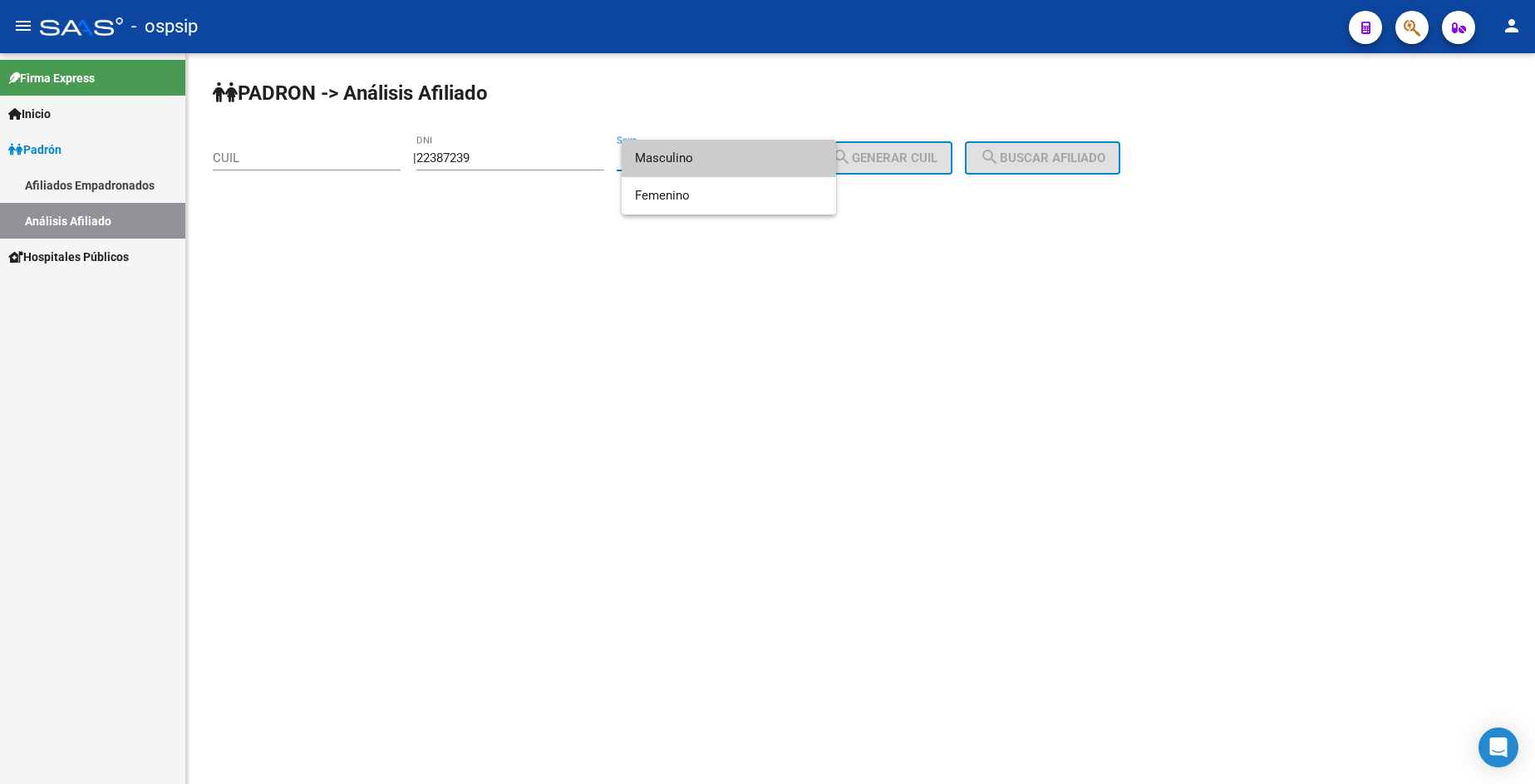
click at [736, 158] on span "Masculino" at bounding box center [729, 158] width 188 height 38
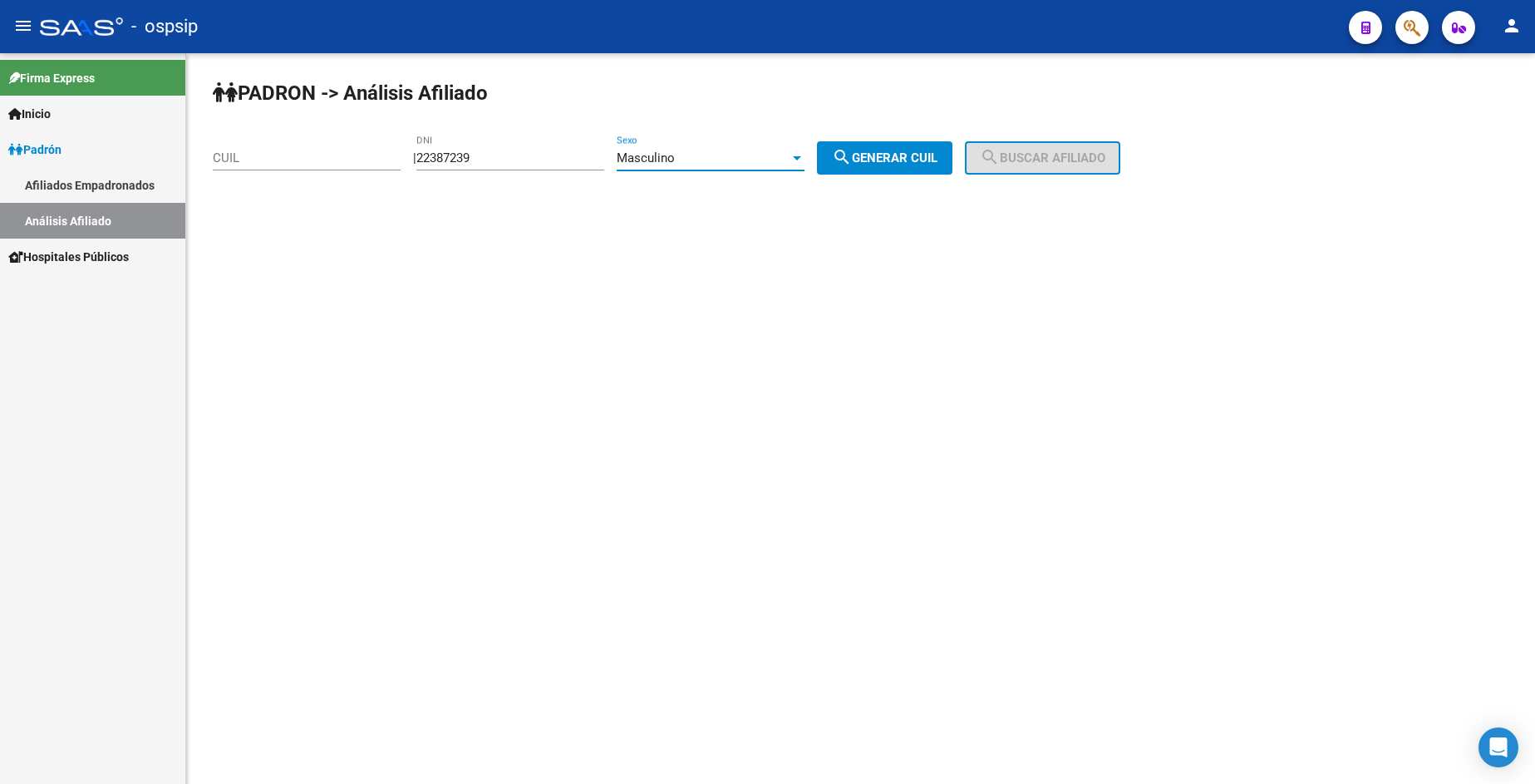
drag, startPoint x: 895, startPoint y: 156, endPoint x: 952, endPoint y: 162, distance: 57.3
click at [896, 156] on span "search Generar CUIL" at bounding box center [885, 158] width 105 height 15
type input "20-22387239-6"
click at [1033, 171] on button "search Buscar afiliado" at bounding box center [1042, 158] width 155 height 33
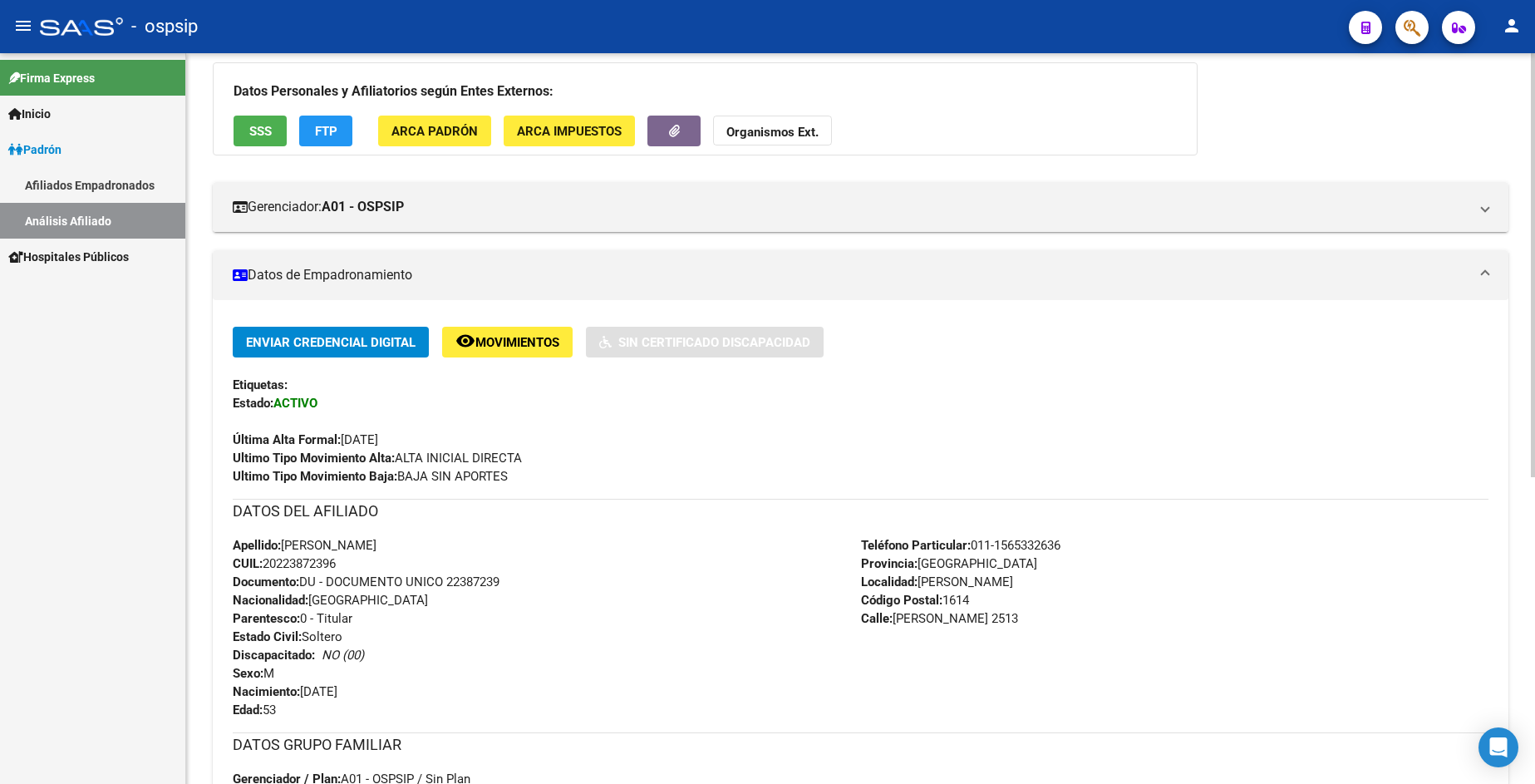
scroll to position [166, 0]
